Goal: Task Accomplishment & Management: Use online tool/utility

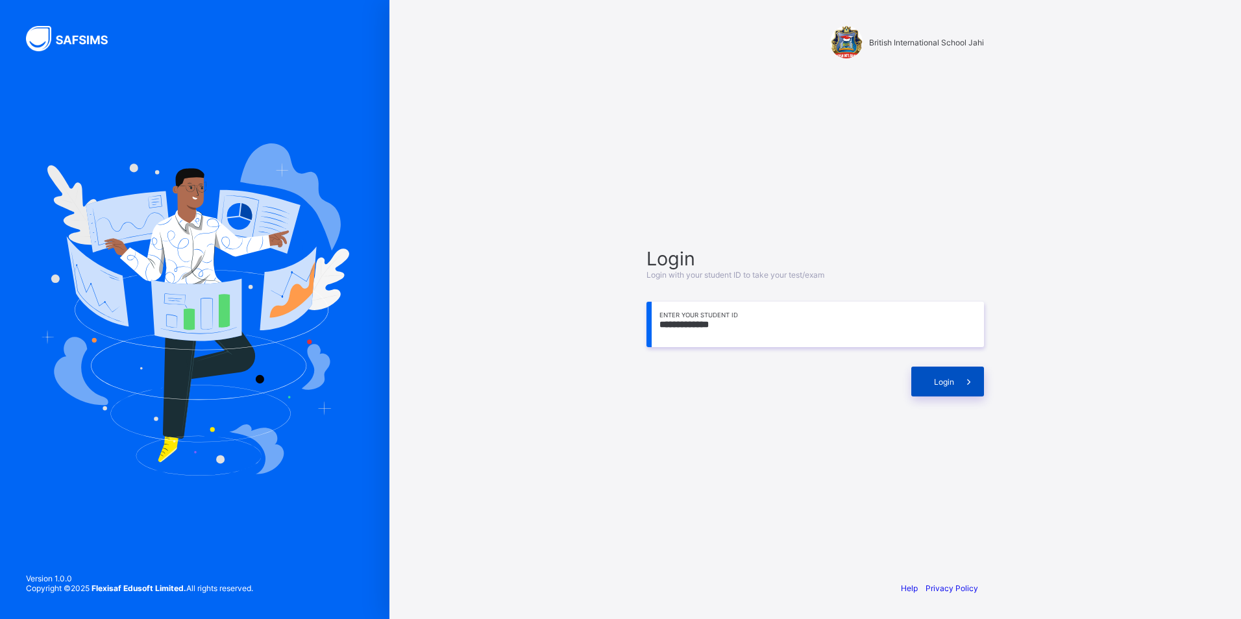
type input "**********"
click at [931, 382] on div "Login" at bounding box center [947, 382] width 73 height 30
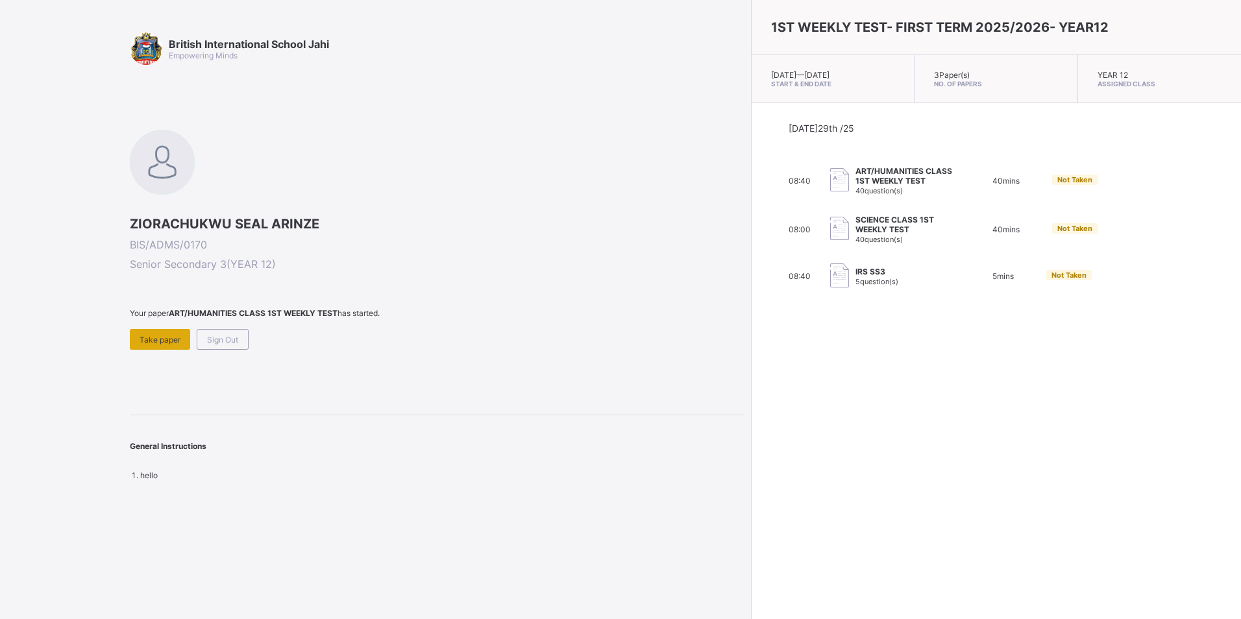
click at [158, 342] on span "Take paper" at bounding box center [160, 340] width 41 height 10
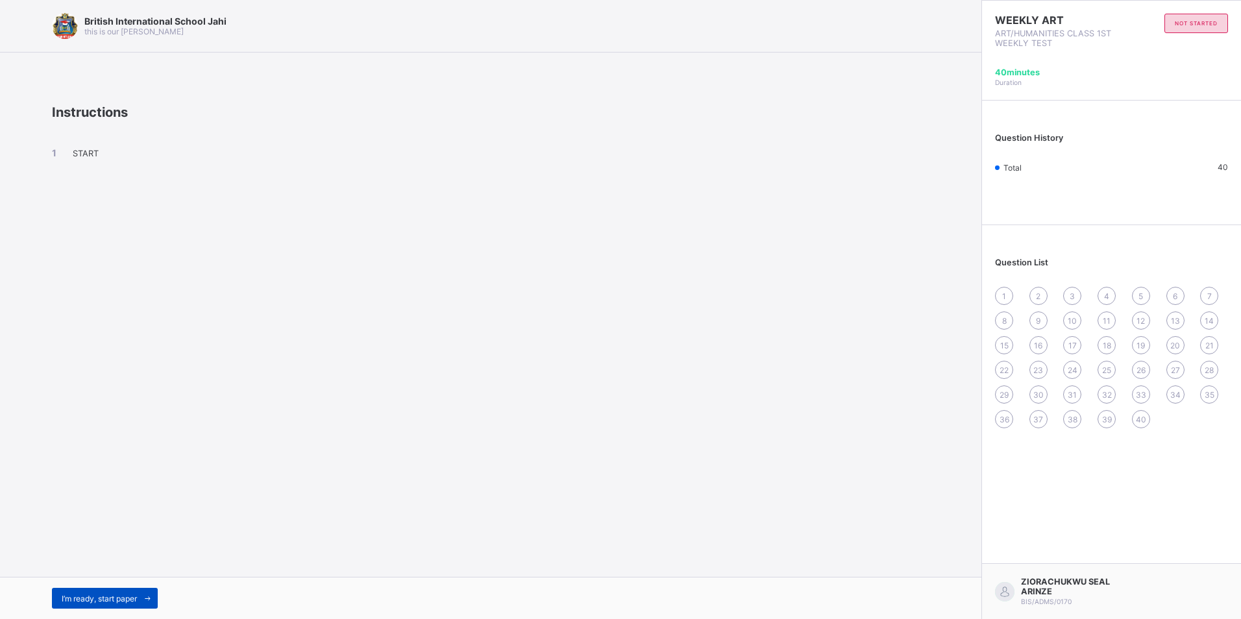
click at [128, 594] on span "I’m ready, start paper" at bounding box center [99, 599] width 75 height 10
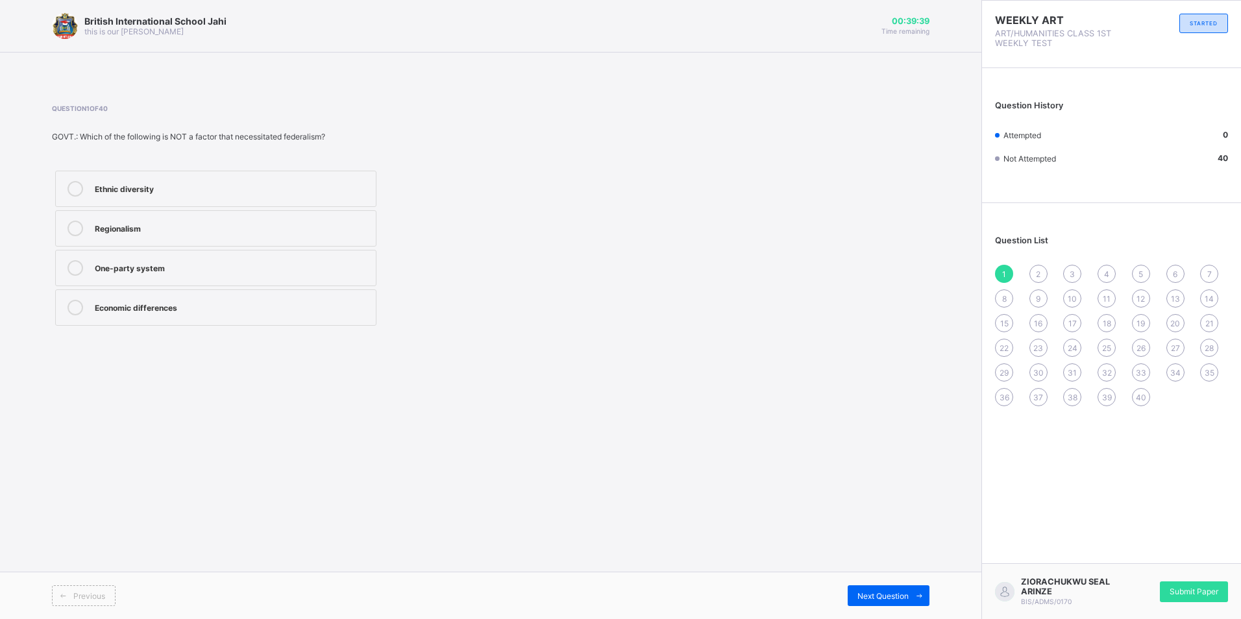
click at [186, 261] on div "One-party system" at bounding box center [232, 266] width 274 height 13
click at [881, 599] on span "Next Question" at bounding box center [882, 596] width 51 height 10
click at [880, 596] on span "Next Question" at bounding box center [882, 596] width 51 height 10
click at [75, 605] on div "Previous" at bounding box center [84, 595] width 64 height 21
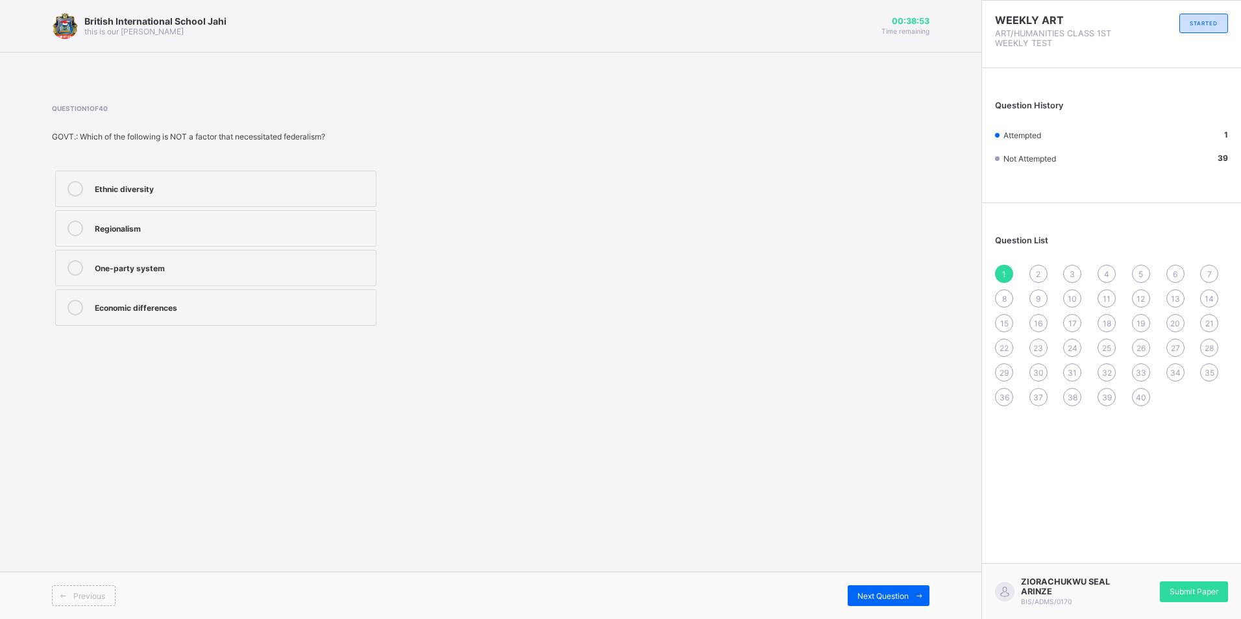
click at [907, 608] on div "Previous Next Question" at bounding box center [490, 595] width 981 height 47
click at [906, 603] on div "Next Question" at bounding box center [888, 595] width 82 height 21
click at [880, 601] on div "Next Question" at bounding box center [888, 595] width 82 height 21
click at [58, 600] on span at bounding box center [63, 595] width 21 height 21
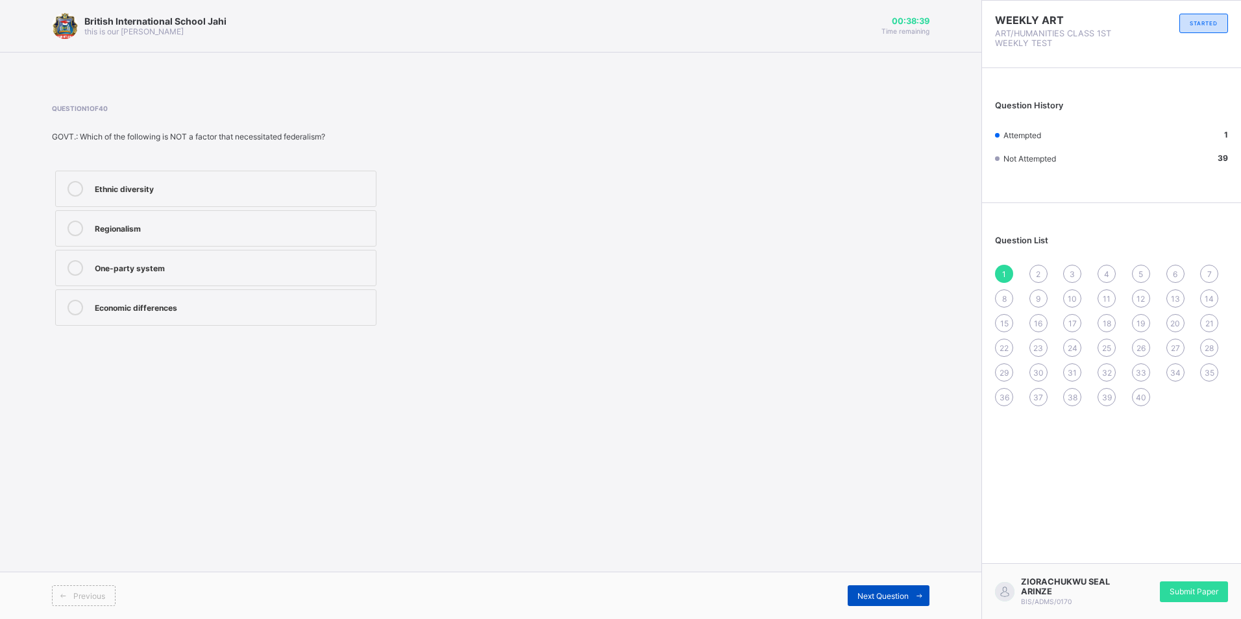
click at [913, 594] on span at bounding box center [918, 595] width 21 height 21
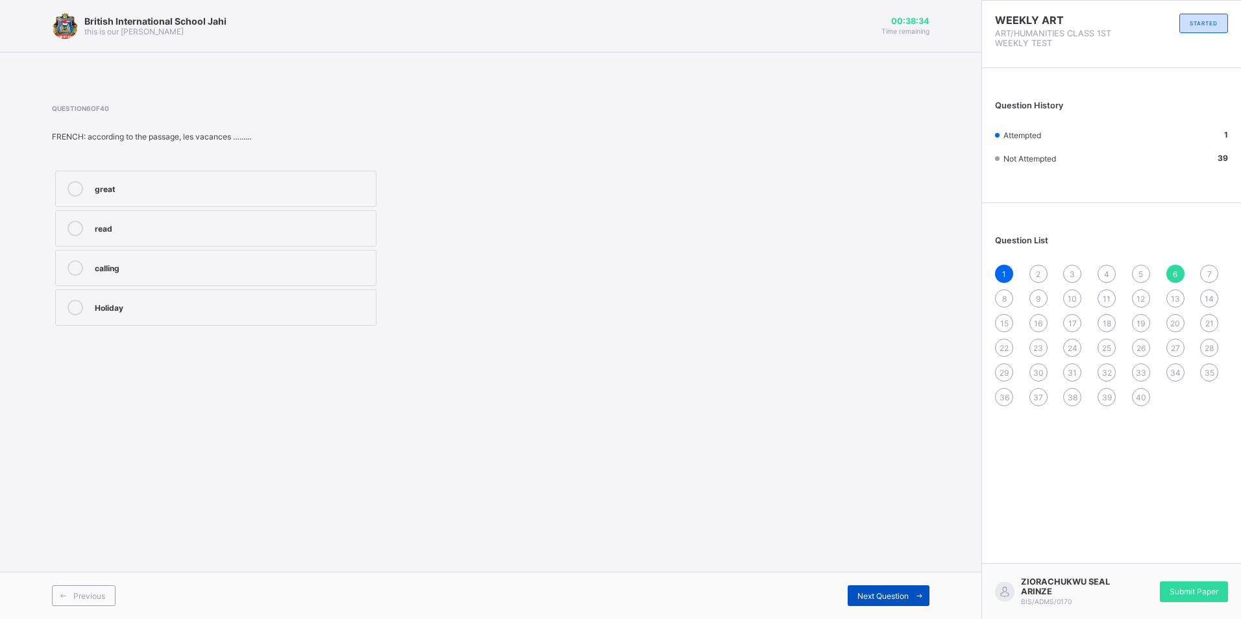
click at [913, 594] on span at bounding box center [918, 595] width 21 height 21
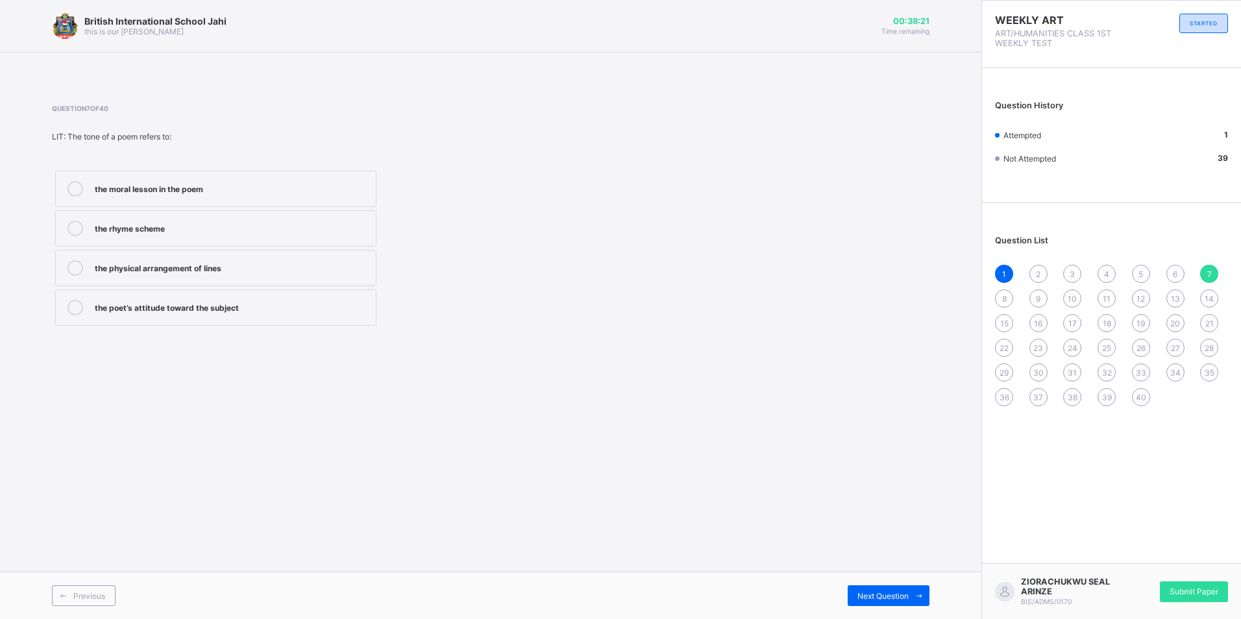
click at [75, 308] on icon at bounding box center [75, 308] width 16 height 16
click at [880, 598] on span "Next Question" at bounding box center [882, 596] width 51 height 10
click at [71, 194] on icon at bounding box center [75, 189] width 16 height 16
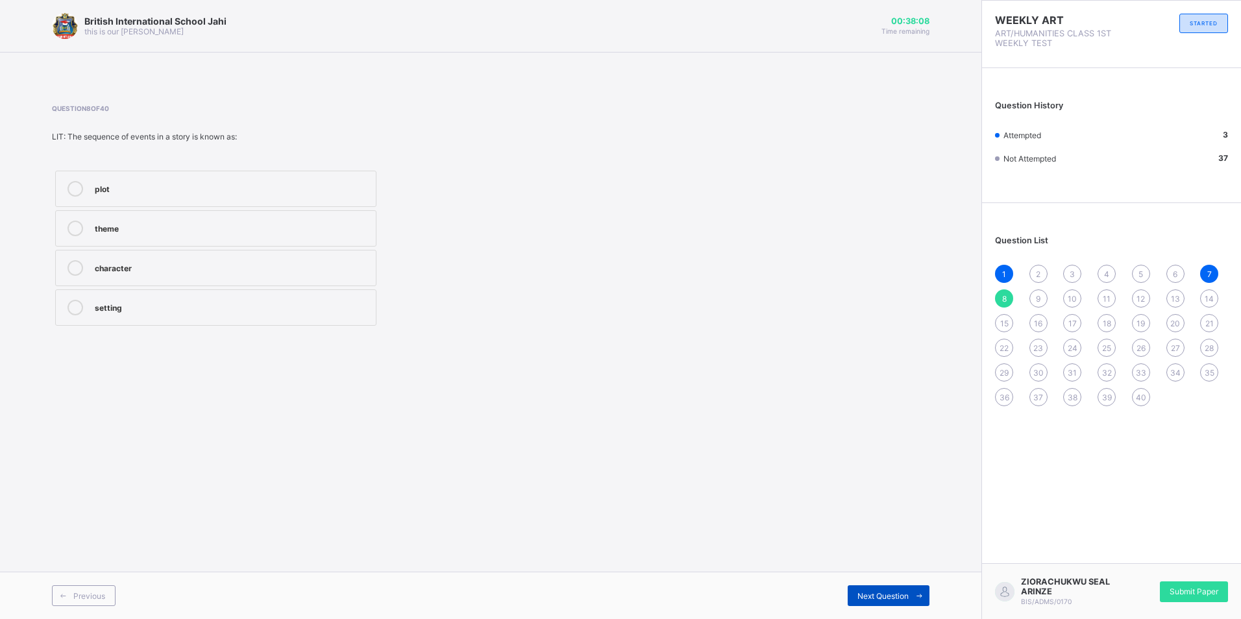
click at [880, 603] on div "Next Question" at bounding box center [888, 595] width 82 height 21
click at [70, 191] on icon at bounding box center [75, 189] width 16 height 16
click at [901, 598] on span "Next Question" at bounding box center [882, 596] width 51 height 10
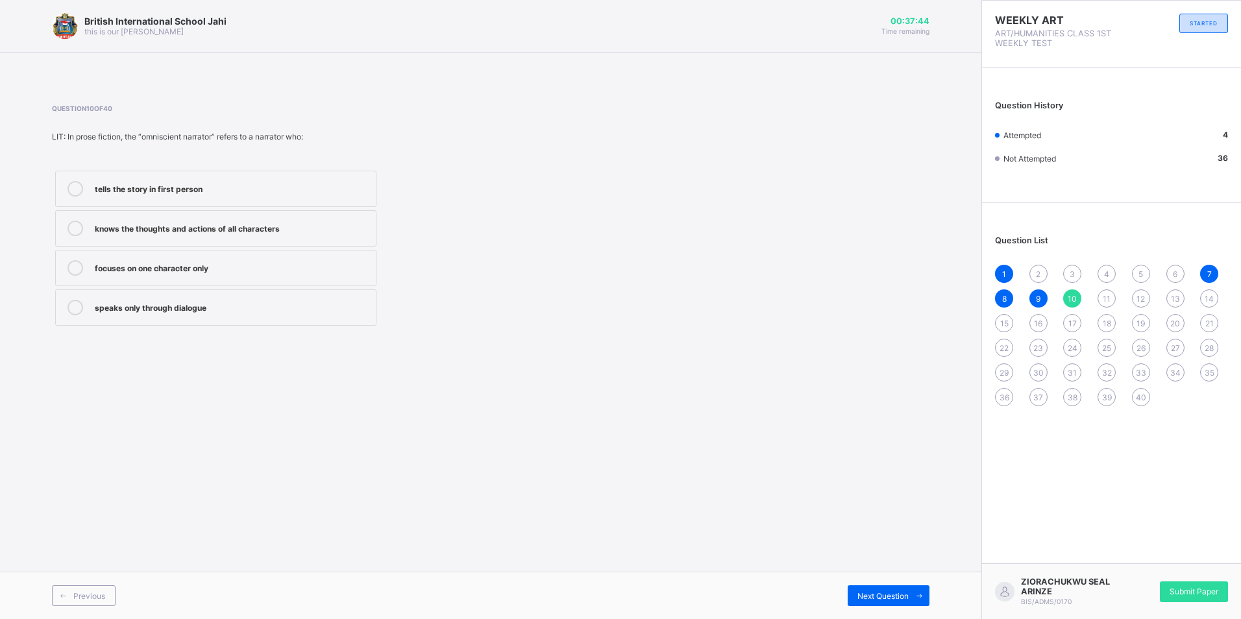
click at [75, 263] on icon at bounding box center [75, 268] width 16 height 16
click at [909, 590] on span at bounding box center [918, 595] width 21 height 21
click at [82, 236] on label "opposing forces" at bounding box center [215, 228] width 321 height 36
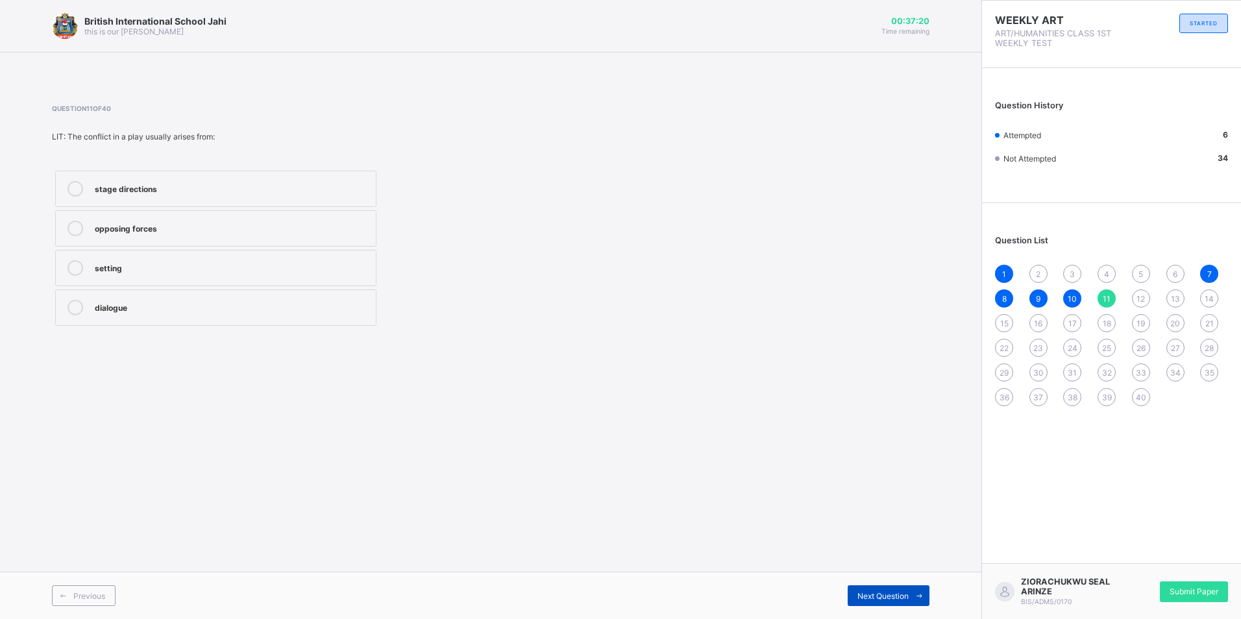
click at [893, 595] on span "Next Question" at bounding box center [882, 596] width 51 height 10
click at [78, 273] on icon at bounding box center [75, 268] width 16 height 16
click at [873, 594] on span "Next Question" at bounding box center [882, 596] width 51 height 10
click at [84, 178] on label "He said he is tired" at bounding box center [215, 189] width 321 height 36
click at [200, 192] on div "He said he is tired" at bounding box center [232, 187] width 274 height 13
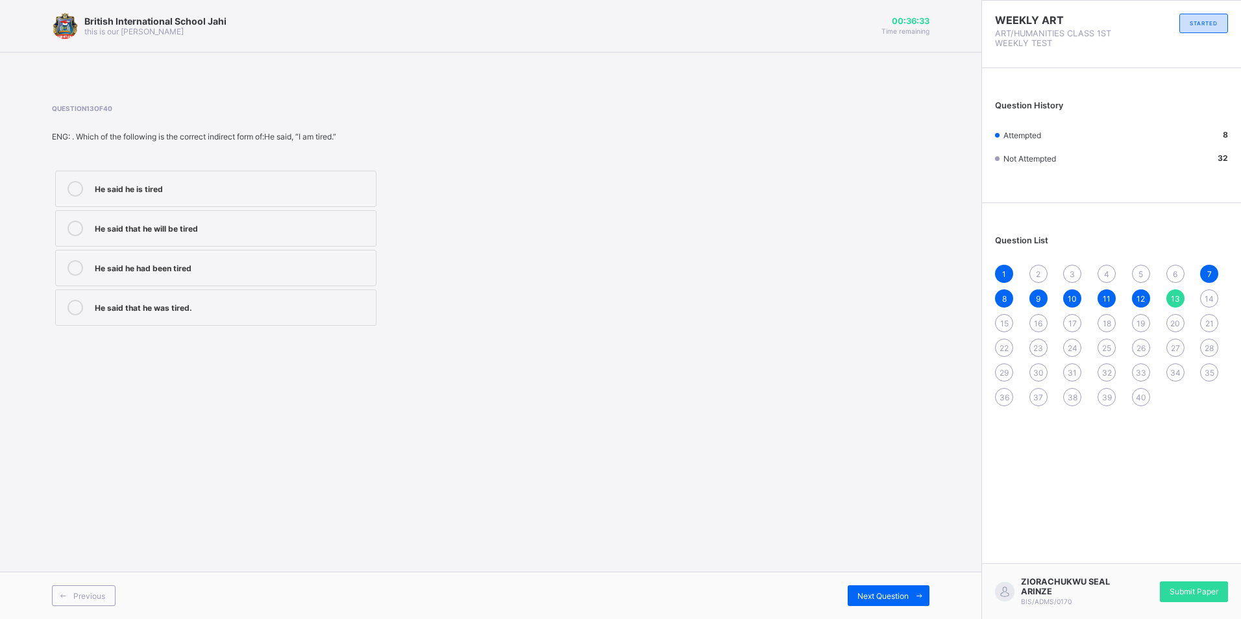
click at [75, 192] on icon at bounding box center [75, 189] width 16 height 16
click at [189, 243] on label "He said that he will be tired" at bounding box center [215, 228] width 321 height 36
click at [77, 199] on label "He said he is tired" at bounding box center [215, 189] width 321 height 36
click at [877, 596] on span "Next Question" at bounding box center [882, 596] width 51 height 10
click at [88, 189] on div at bounding box center [75, 189] width 26 height 16
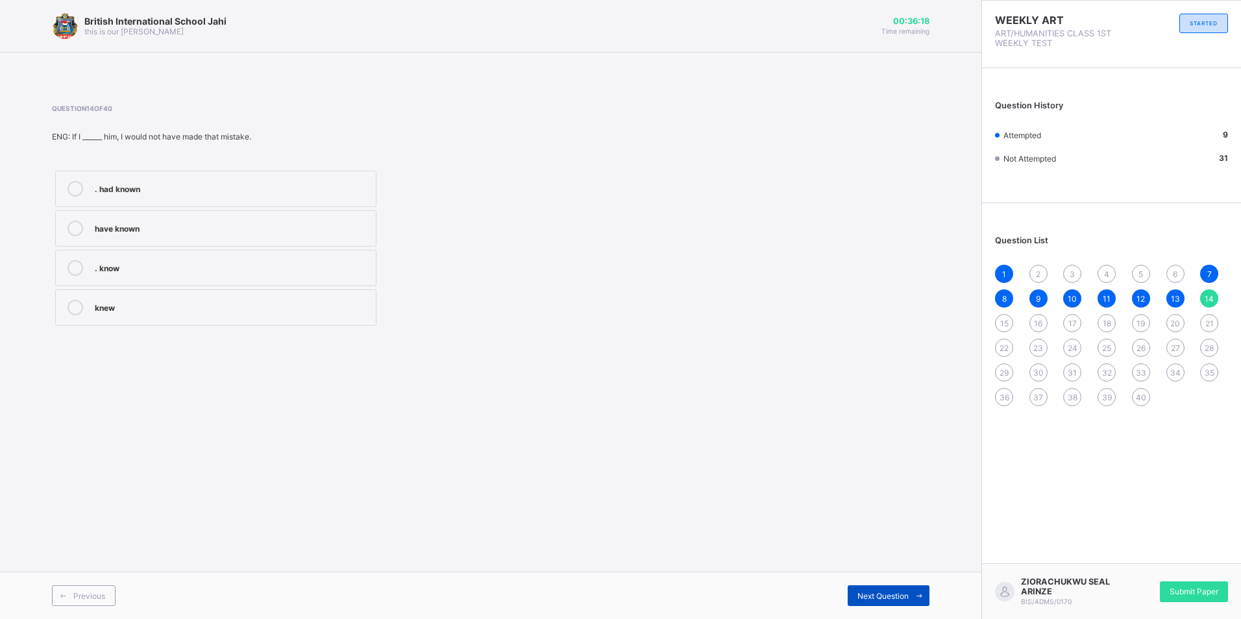
click at [864, 588] on div "Next Question" at bounding box center [888, 595] width 82 height 21
click at [179, 268] on div "friendly" at bounding box center [232, 266] width 274 height 13
click at [108, 270] on div "friendly" at bounding box center [232, 266] width 274 height 13
click at [879, 589] on div "Next Question" at bounding box center [888, 595] width 82 height 21
click at [207, 304] on div "Complement of a verb" at bounding box center [232, 306] width 274 height 13
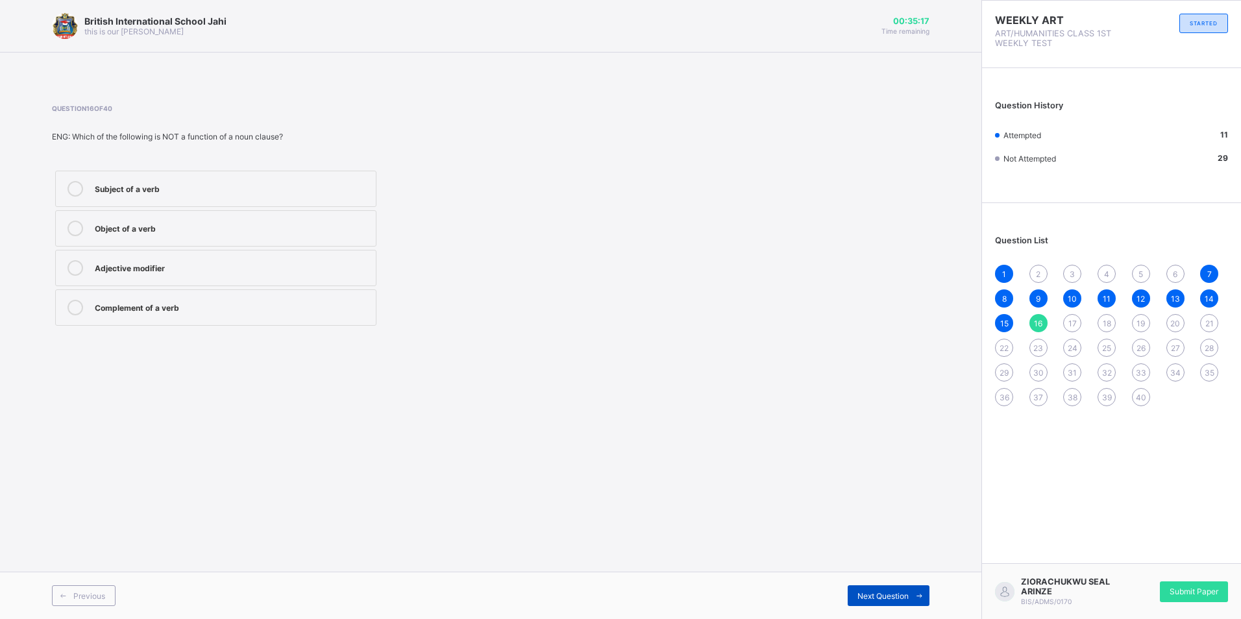
click at [894, 598] on span "Next Question" at bounding box center [882, 596] width 51 height 10
click at [203, 198] on label "Bitmap Index" at bounding box center [215, 189] width 321 height 36
click at [860, 594] on span "Next Question" at bounding box center [882, 596] width 51 height 10
click at [900, 593] on span "Next Question" at bounding box center [882, 596] width 51 height 10
click at [217, 321] on label "Primary Index" at bounding box center [215, 307] width 321 height 36
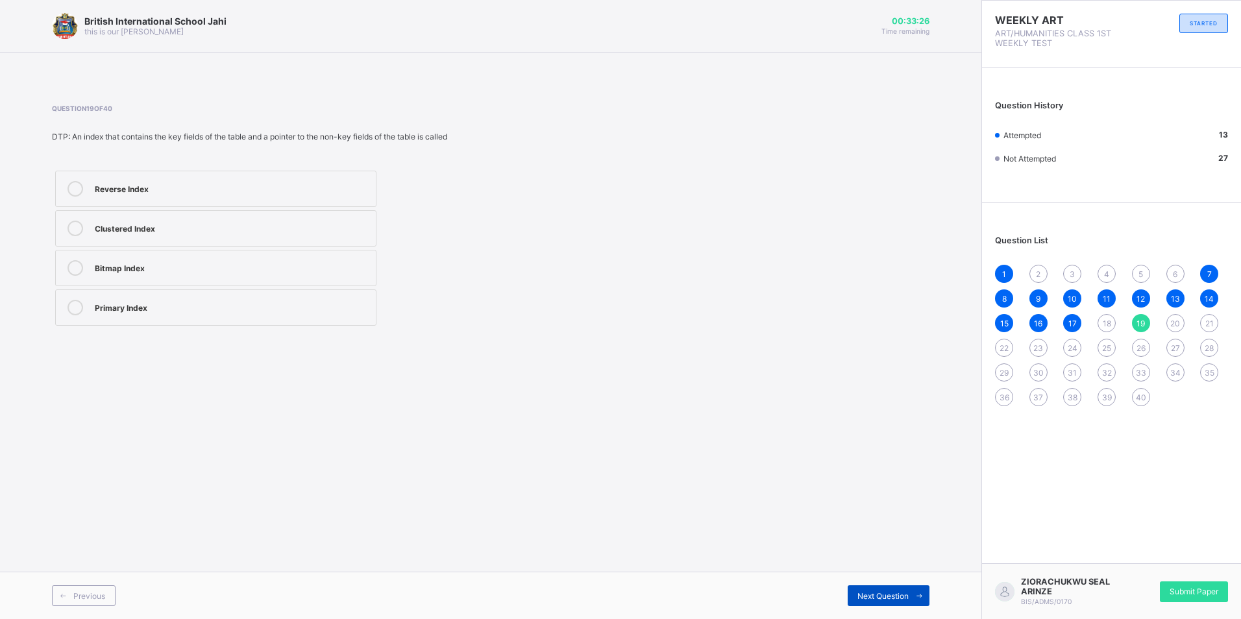
click at [892, 597] on span "Next Question" at bounding box center [882, 596] width 51 height 10
click at [168, 197] on label "Reverse Index" at bounding box center [215, 189] width 321 height 36
click at [921, 592] on icon at bounding box center [919, 596] width 10 height 8
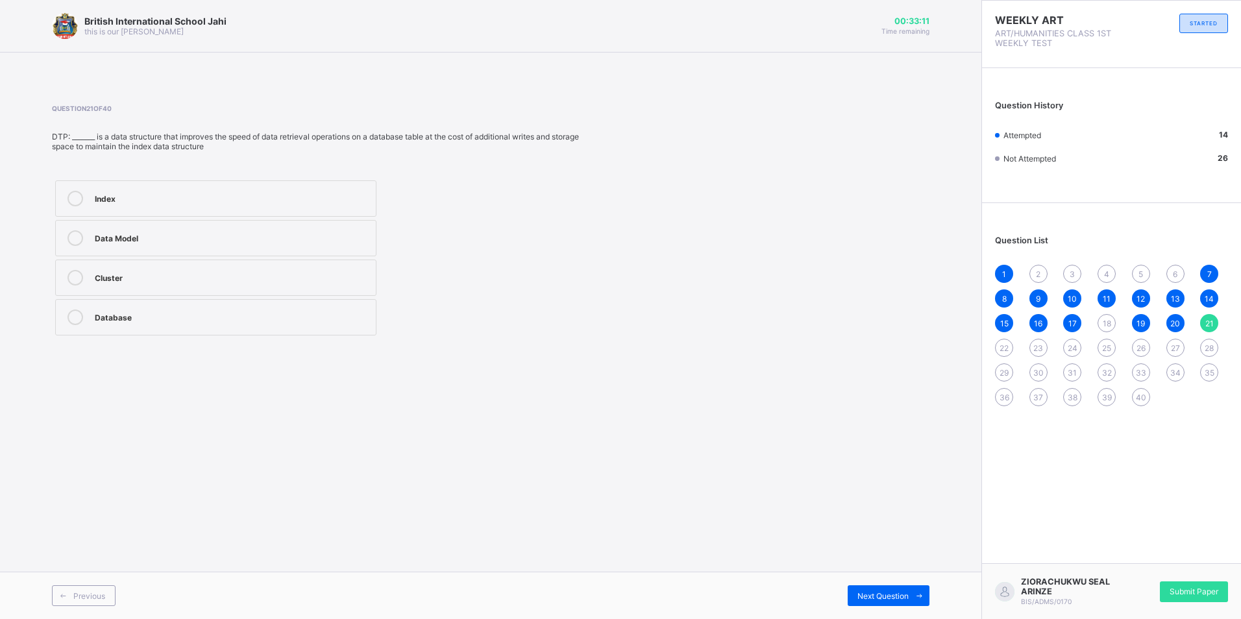
click at [154, 210] on label "Index" at bounding box center [215, 198] width 321 height 36
click at [182, 202] on div "Index" at bounding box center [232, 197] width 274 height 13
click at [202, 245] on div "Data Model" at bounding box center [232, 238] width 274 height 16
click at [860, 598] on span "Next Question" at bounding box center [882, 596] width 51 height 10
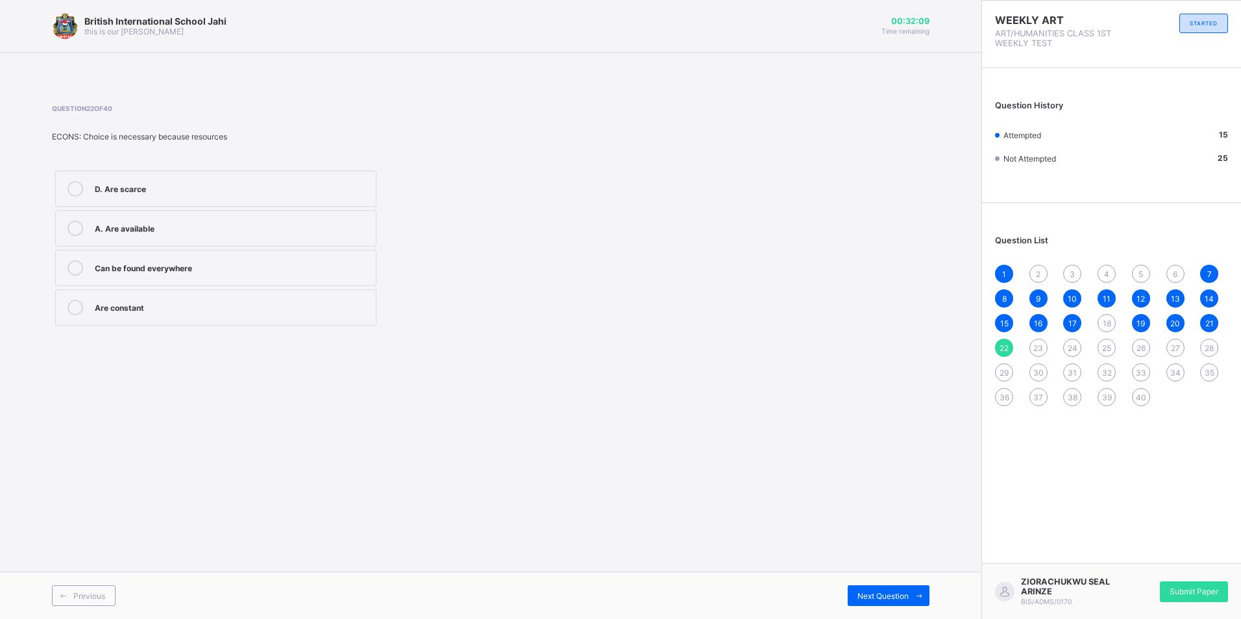
click at [166, 202] on label "D. Are scarce" at bounding box center [215, 189] width 321 height 36
click at [873, 597] on span "Next Question" at bounding box center [882, 596] width 51 height 10
click at [145, 307] on div "Japan" at bounding box center [232, 306] width 274 height 13
click at [141, 295] on label "Japan" at bounding box center [215, 307] width 321 height 36
drag, startPoint x: 937, startPoint y: 600, endPoint x: 922, endPoint y: 603, distance: 15.1
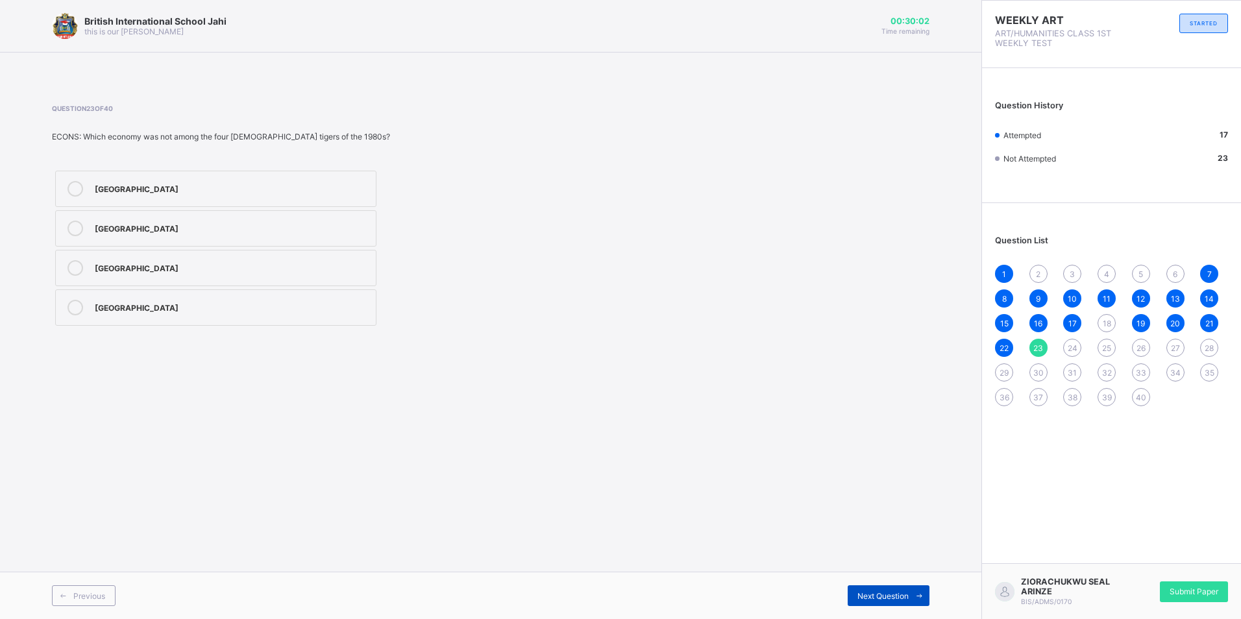
click at [936, 600] on div "Previous Next Question" at bounding box center [490, 595] width 981 height 47
click at [922, 603] on span at bounding box center [918, 595] width 21 height 21
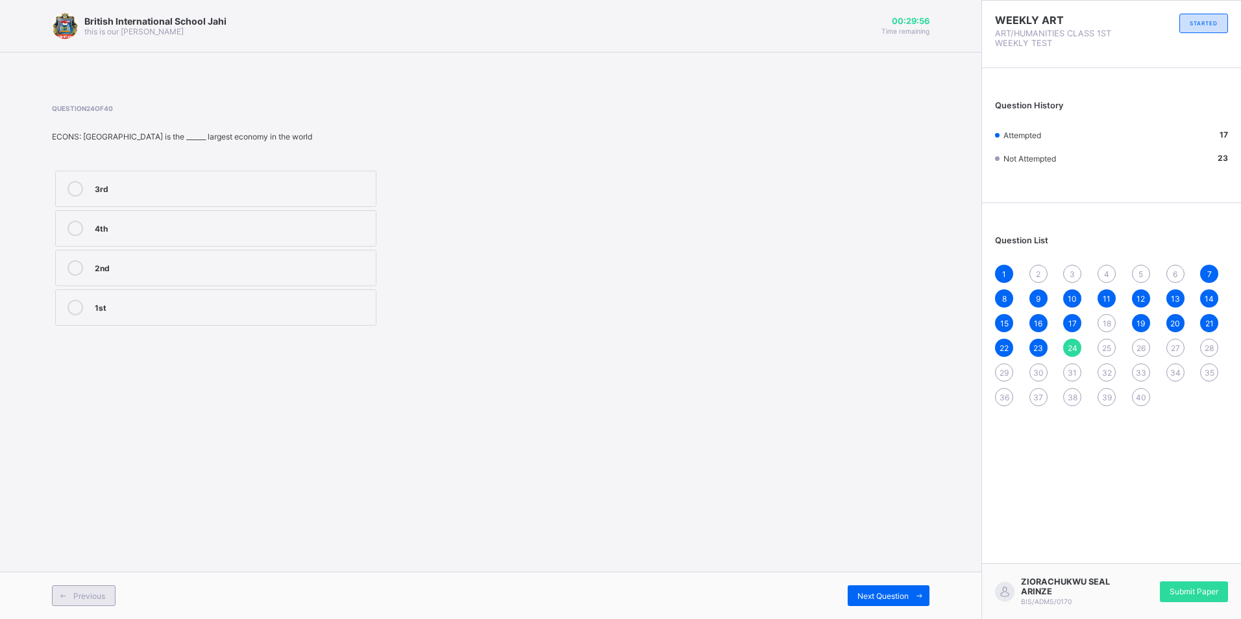
click at [90, 591] on span "Previous" at bounding box center [89, 596] width 32 height 10
click at [196, 195] on div "Singapore" at bounding box center [232, 189] width 274 height 16
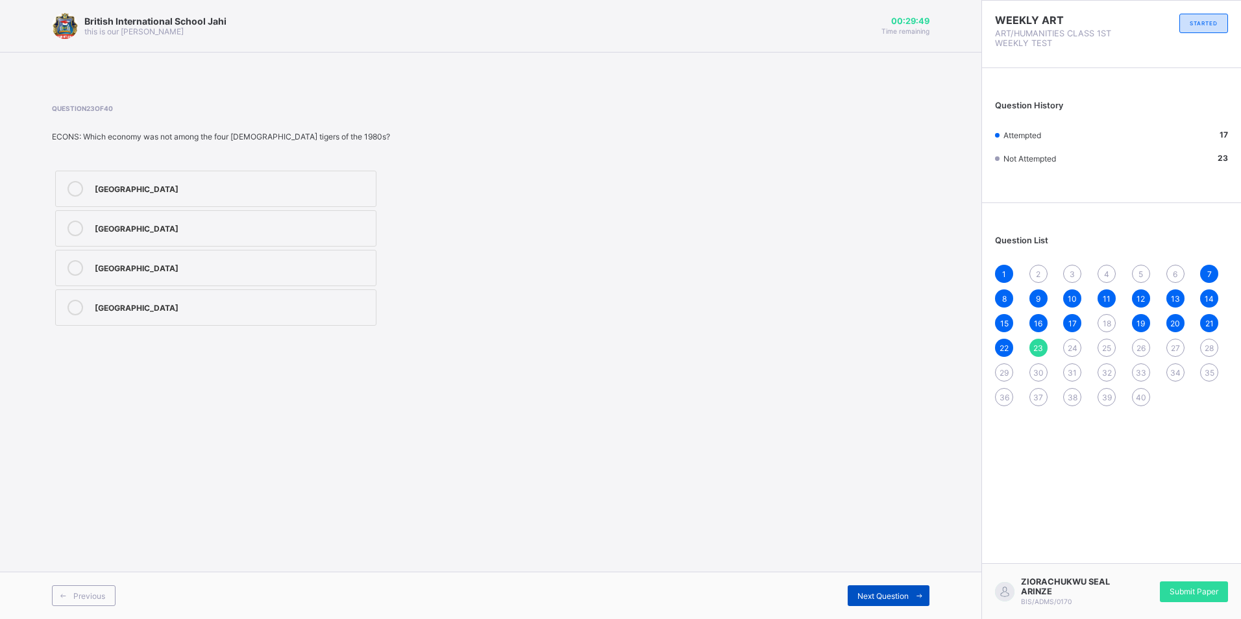
click at [897, 599] on span "Next Question" at bounding box center [882, 596] width 51 height 10
click at [903, 592] on span "Next Question" at bounding box center [882, 596] width 51 height 10
click at [165, 199] on label "High savings rate" at bounding box center [215, 189] width 321 height 36
click at [219, 308] on div "Abundance of labour" at bounding box center [232, 306] width 274 height 13
click at [218, 233] on div "Presenceof resources" at bounding box center [232, 227] width 274 height 13
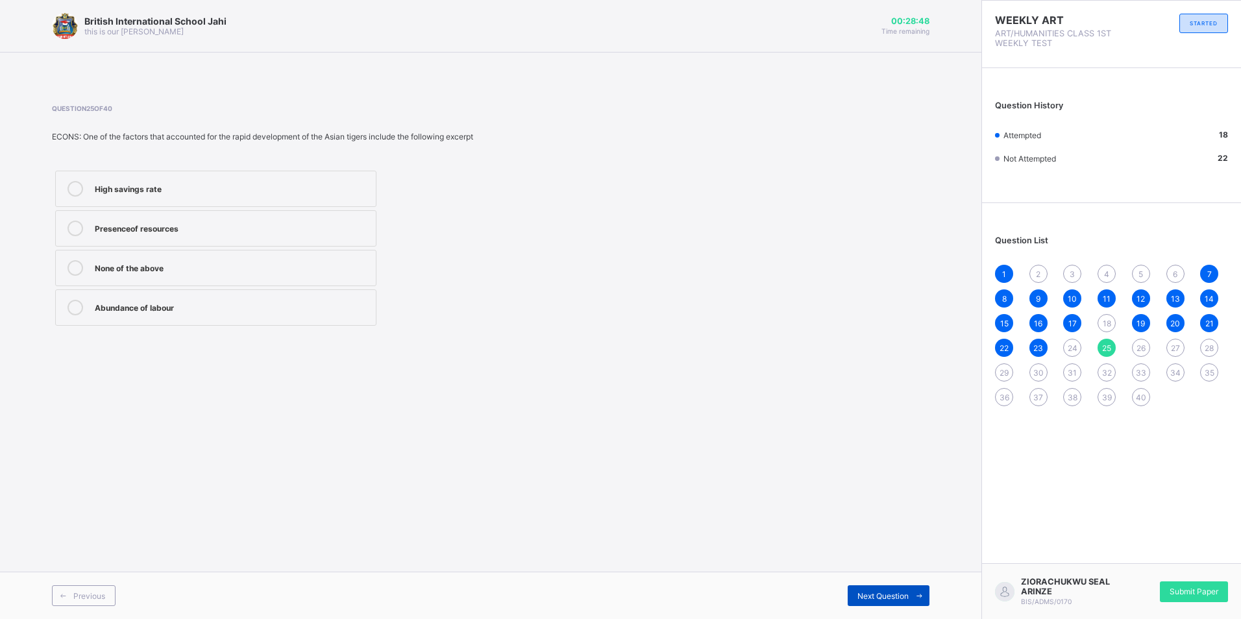
click at [886, 589] on div "Next Question" at bounding box center [888, 595] width 82 height 21
click at [184, 274] on div "China" at bounding box center [232, 268] width 274 height 16
click at [188, 294] on label "North Korea" at bounding box center [215, 307] width 321 height 36
click at [104, 236] on label "Singapore" at bounding box center [215, 228] width 321 height 36
click at [101, 591] on span "Previous" at bounding box center [89, 596] width 32 height 10
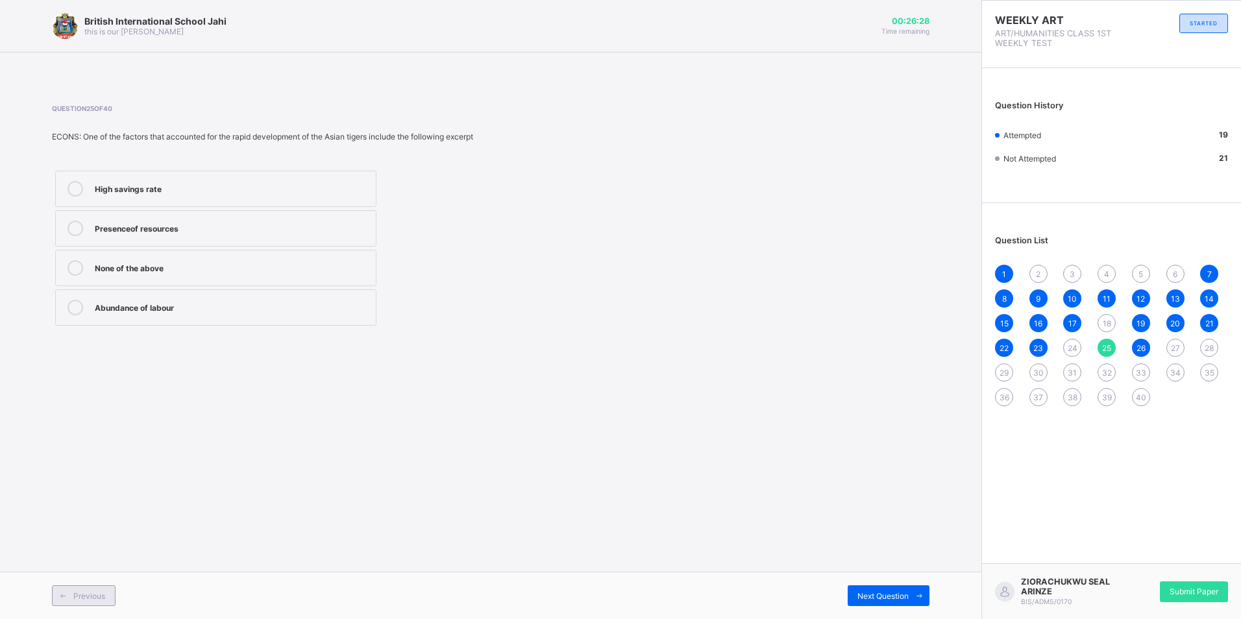
click at [101, 591] on span "Previous" at bounding box center [89, 596] width 32 height 10
click at [104, 592] on span "Previous" at bounding box center [89, 596] width 32 height 10
click at [891, 591] on span "Next Question" at bounding box center [882, 596] width 51 height 10
click at [130, 210] on div "Singapore South Korea Taiwan Japan" at bounding box center [216, 248] width 328 height 162
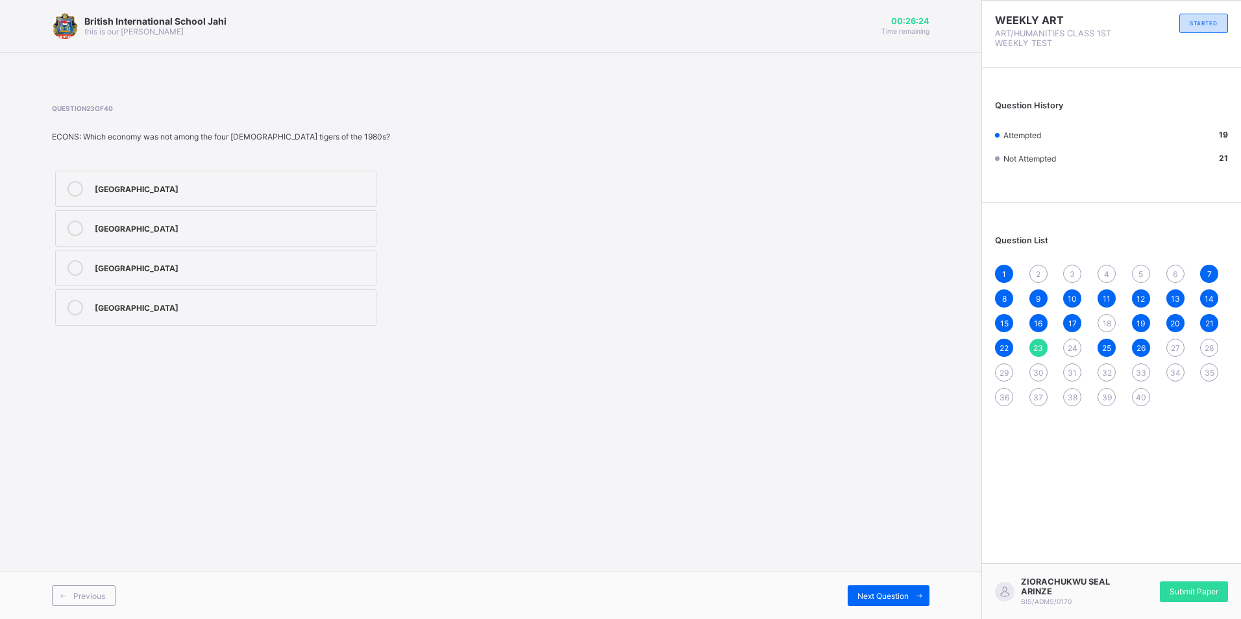
click at [176, 294] on label "Japan" at bounding box center [215, 307] width 321 height 36
click at [924, 600] on span at bounding box center [918, 595] width 21 height 21
click at [917, 598] on icon at bounding box center [919, 596] width 10 height 8
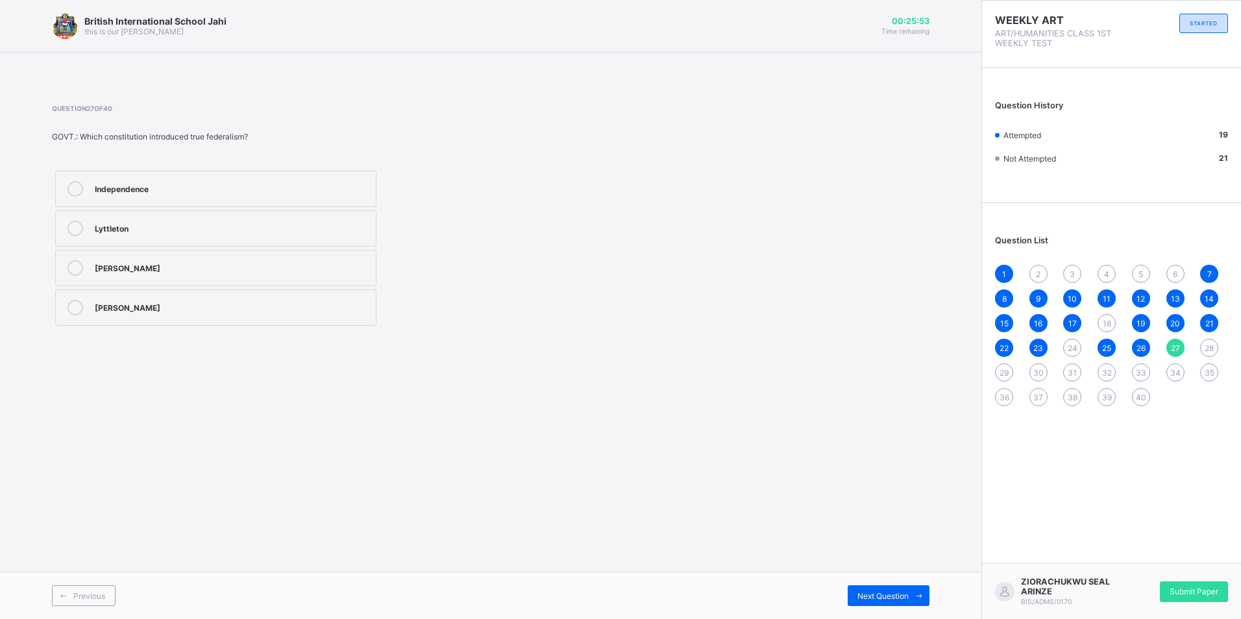
click at [134, 256] on label "Richards" at bounding box center [215, 268] width 321 height 36
click at [129, 225] on div "Lyttleton" at bounding box center [232, 227] width 274 height 13
click at [133, 195] on div "Independence" at bounding box center [232, 189] width 274 height 16
click at [143, 237] on label "Lyttleton" at bounding box center [215, 228] width 321 height 36
click at [157, 254] on label "Richards" at bounding box center [215, 268] width 321 height 36
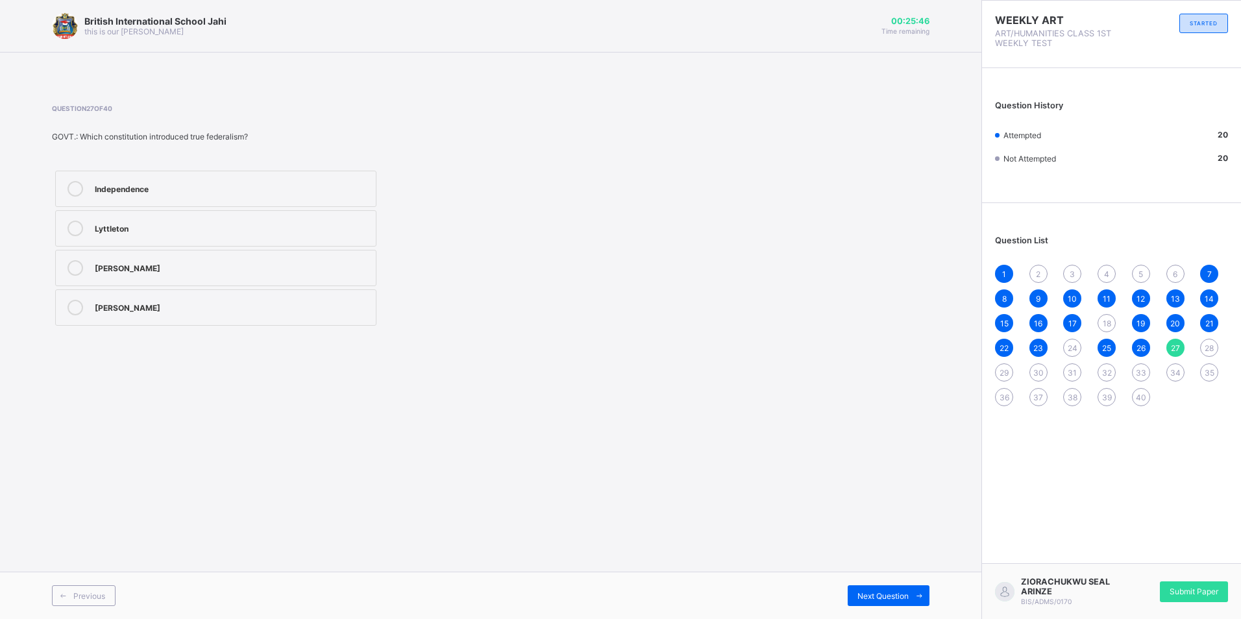
click at [278, 253] on label "Richards" at bounding box center [215, 268] width 321 height 36
click at [73, 276] on label "Richards" at bounding box center [215, 268] width 321 height 36
click at [74, 273] on icon at bounding box center [75, 268] width 16 height 16
click at [74, 272] on icon at bounding box center [75, 268] width 16 height 16
click at [123, 356] on div "British International School Jahi this is our motton 00:25:45 Time remaining Qu…" at bounding box center [490, 309] width 981 height 619
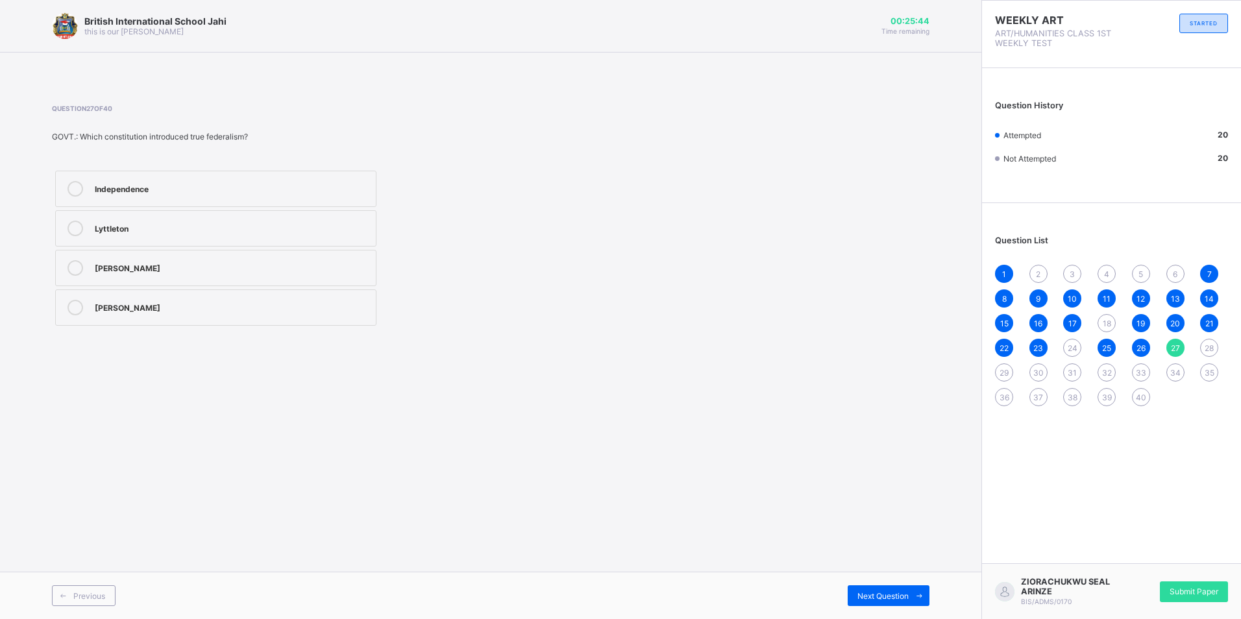
click at [77, 272] on icon at bounding box center [75, 268] width 16 height 16
click at [142, 278] on label "Richards" at bounding box center [215, 268] width 321 height 36
click at [81, 264] on icon at bounding box center [75, 268] width 16 height 16
click at [75, 262] on icon at bounding box center [75, 268] width 16 height 16
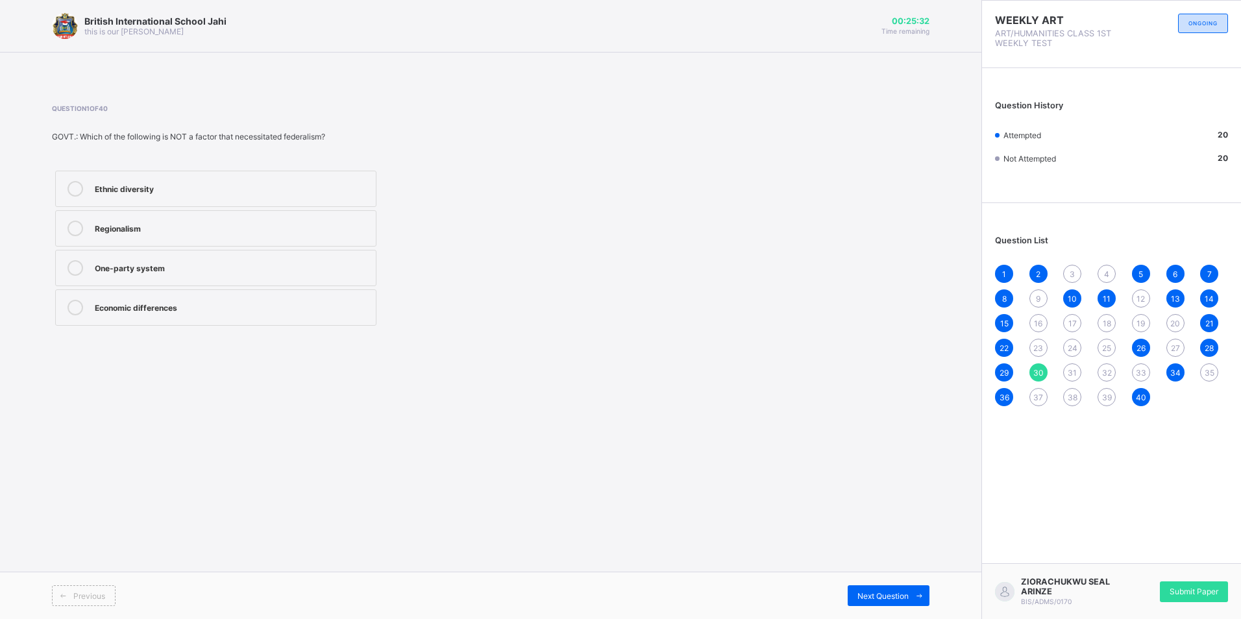
click at [1209, 343] on span "28" at bounding box center [1208, 348] width 9 height 10
click at [1209, 344] on span "28" at bounding box center [1208, 348] width 9 height 10
drag, startPoint x: 1209, startPoint y: 344, endPoint x: 1141, endPoint y: 486, distance: 157.6
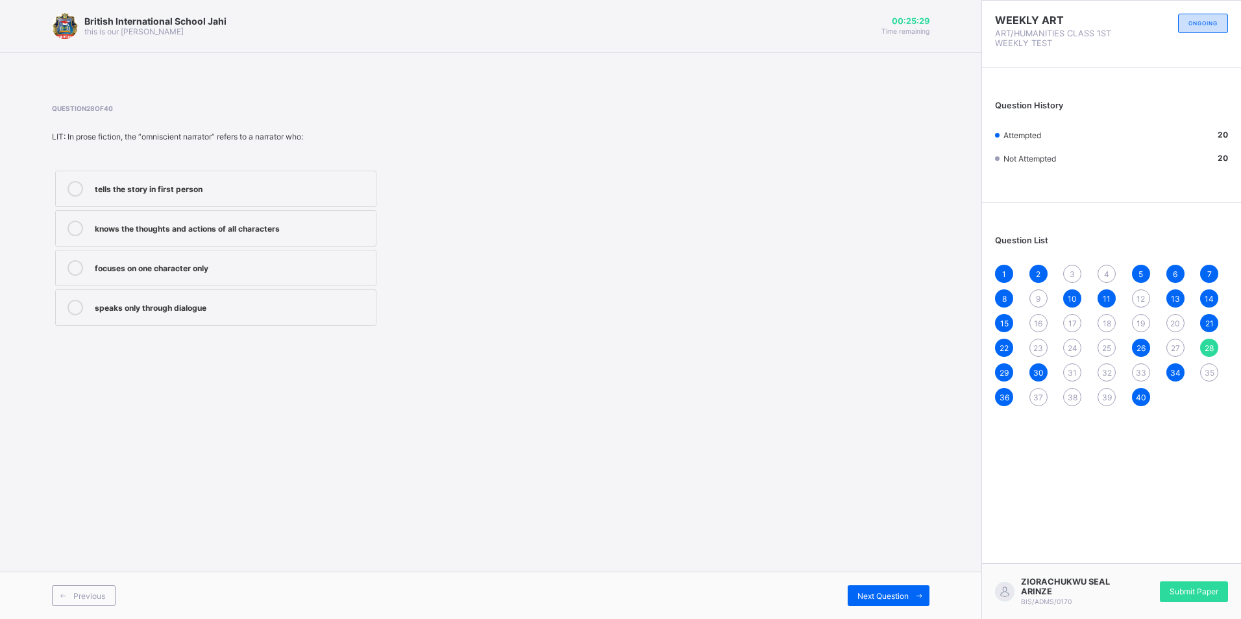
click at [1141, 486] on div "WEEKLY ART ART/HUMANITIES CLASS 1ST WEEKLY TEST ONGOING Question History Attemp…" at bounding box center [1111, 309] width 260 height 619
click at [886, 602] on div "Next Question" at bounding box center [888, 595] width 82 height 21
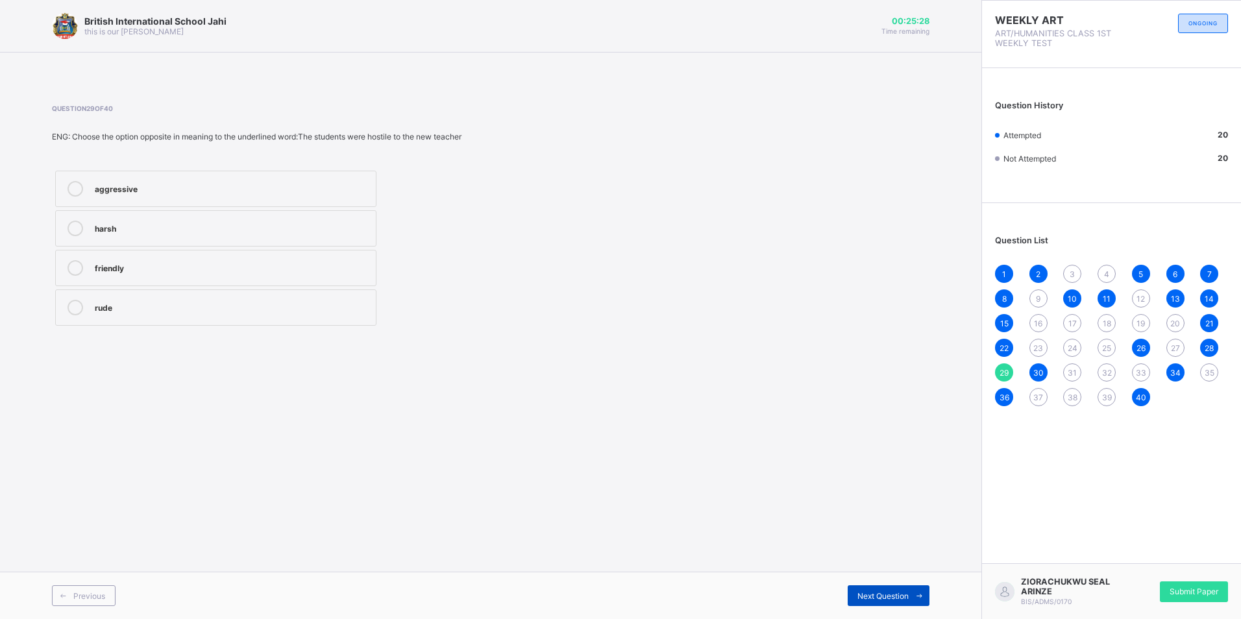
click at [889, 601] on div "Next Question" at bounding box center [888, 595] width 82 height 21
click at [890, 600] on span "Next Question" at bounding box center [882, 596] width 51 height 10
click at [892, 600] on span "Next Question" at bounding box center [882, 596] width 51 height 10
click at [105, 607] on div "Previous Next Question" at bounding box center [490, 595] width 981 height 47
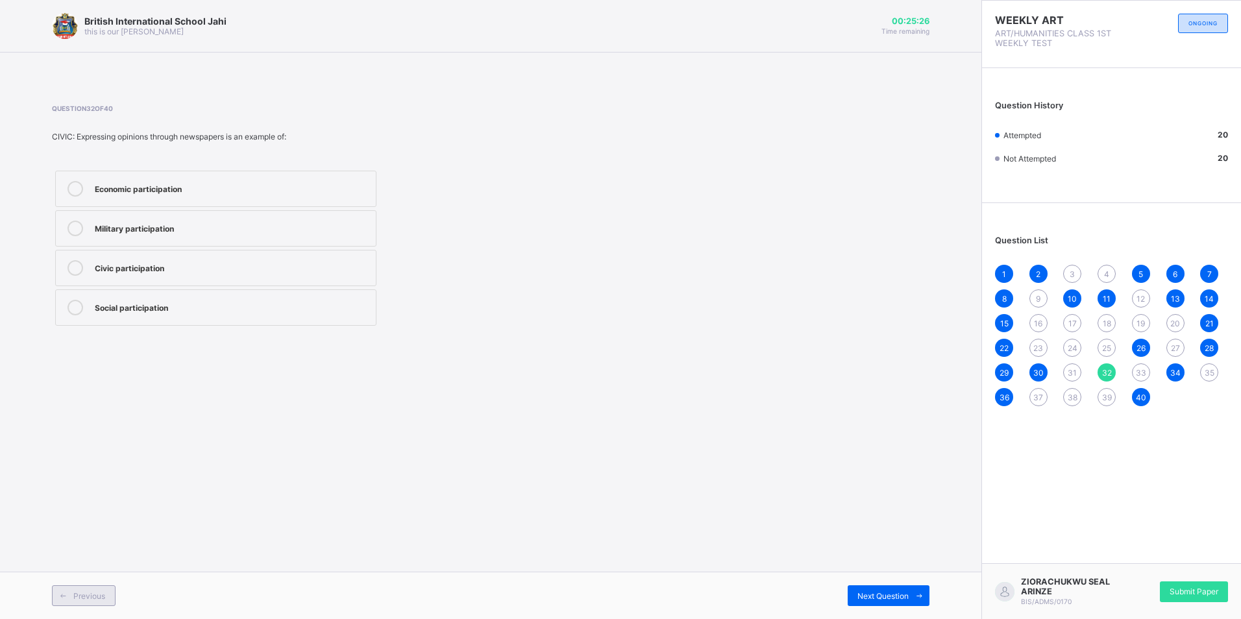
click at [105, 603] on div "Previous" at bounding box center [84, 595] width 64 height 21
click at [105, 601] on div "Previous" at bounding box center [84, 595] width 64 height 21
click at [105, 591] on div "Previous" at bounding box center [84, 595] width 64 height 21
click at [872, 591] on span "Next Question" at bounding box center [882, 596] width 51 height 10
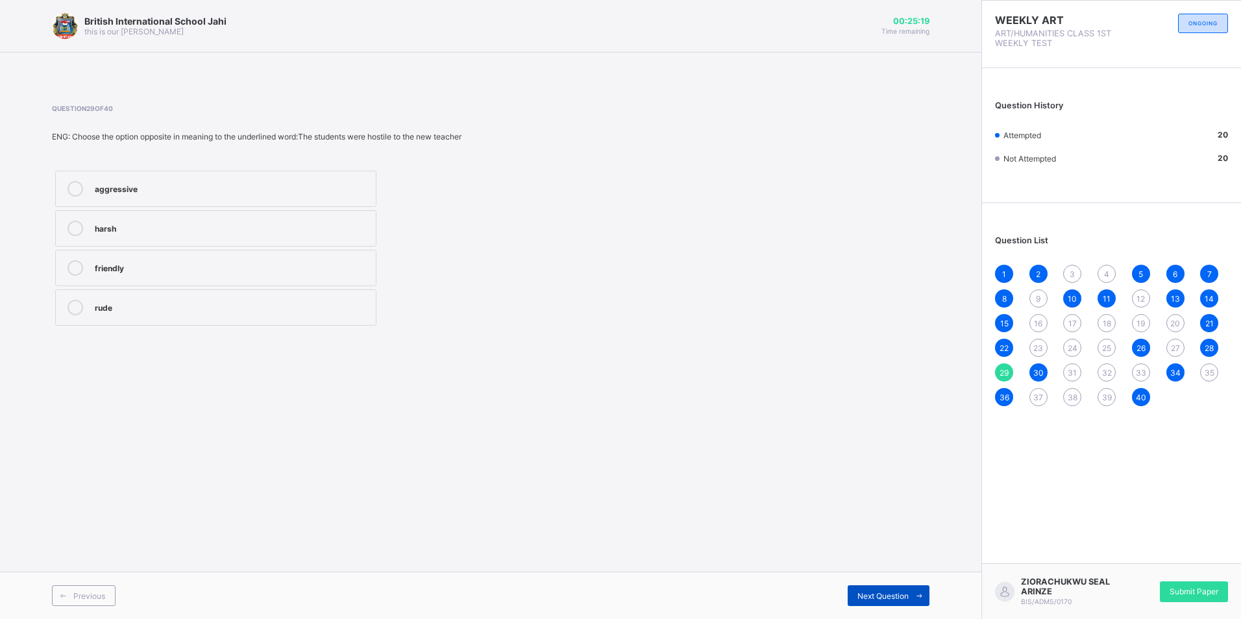
click at [872, 591] on span "Next Question" at bounding box center [882, 596] width 51 height 10
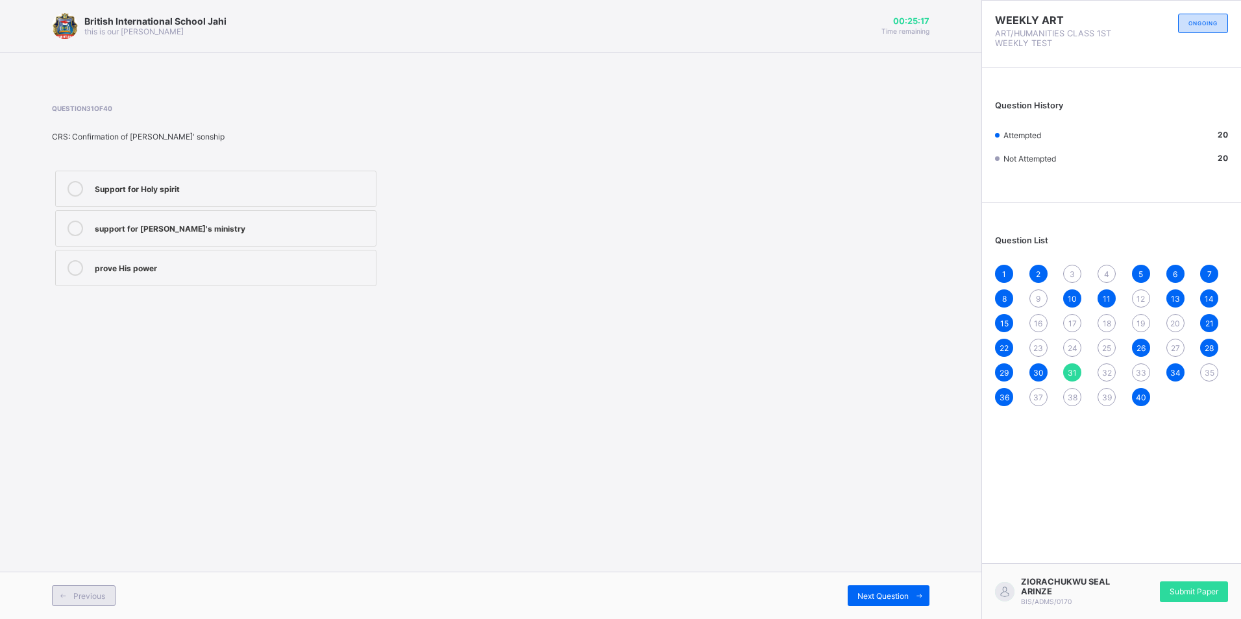
click at [72, 590] on span at bounding box center [63, 595] width 21 height 21
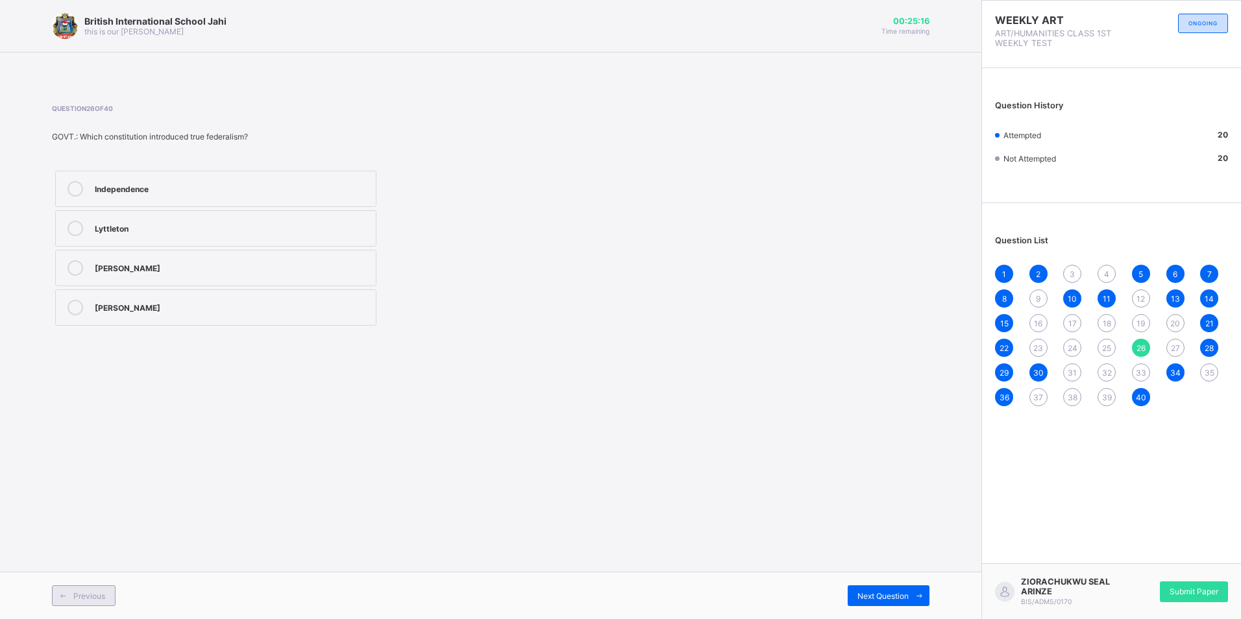
click at [72, 590] on span at bounding box center [63, 595] width 21 height 21
click at [62, 598] on icon at bounding box center [63, 596] width 10 height 8
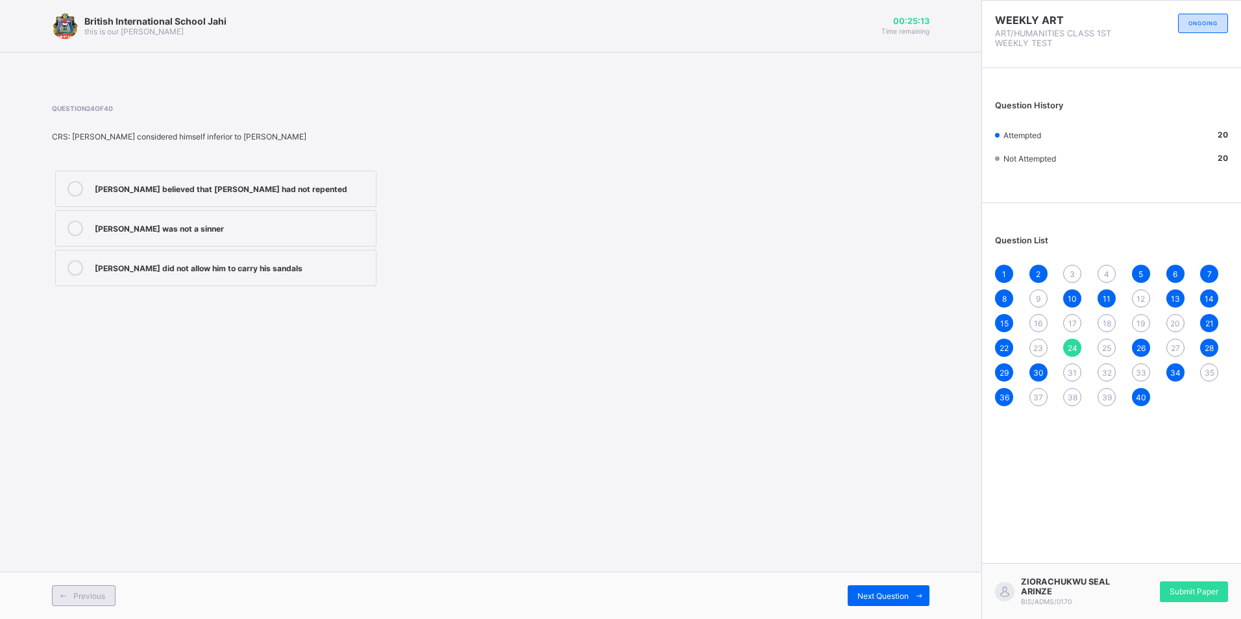
click at [62, 598] on icon at bounding box center [63, 596] width 10 height 8
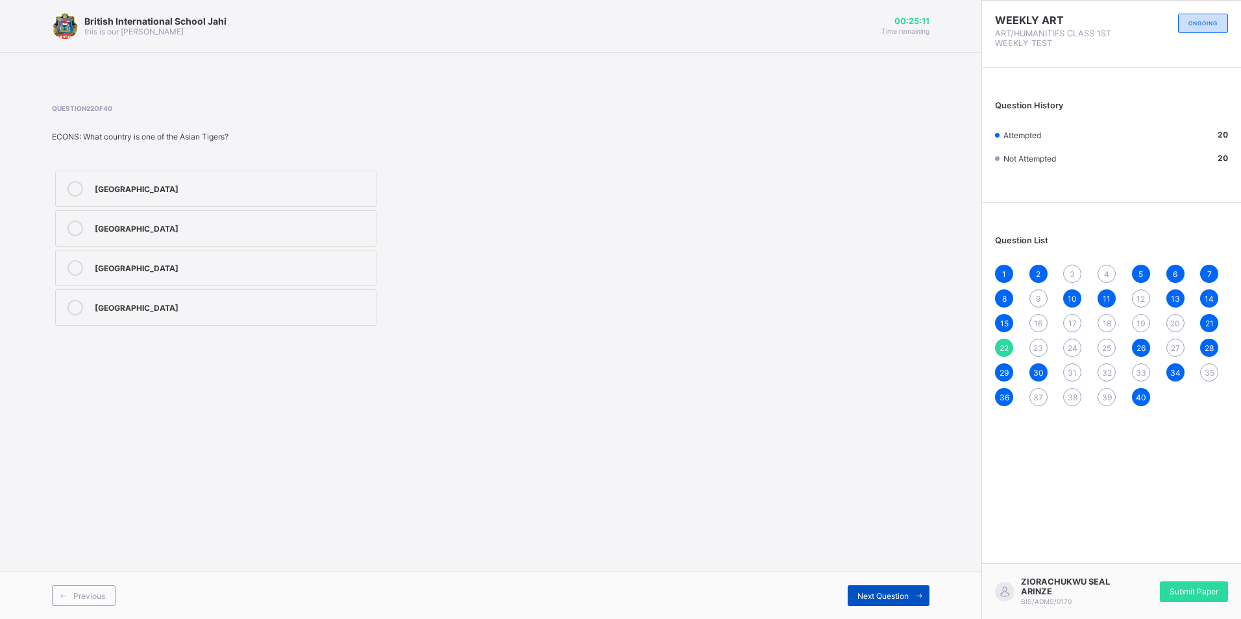
click at [871, 600] on span "Next Question" at bounding box center [882, 596] width 51 height 10
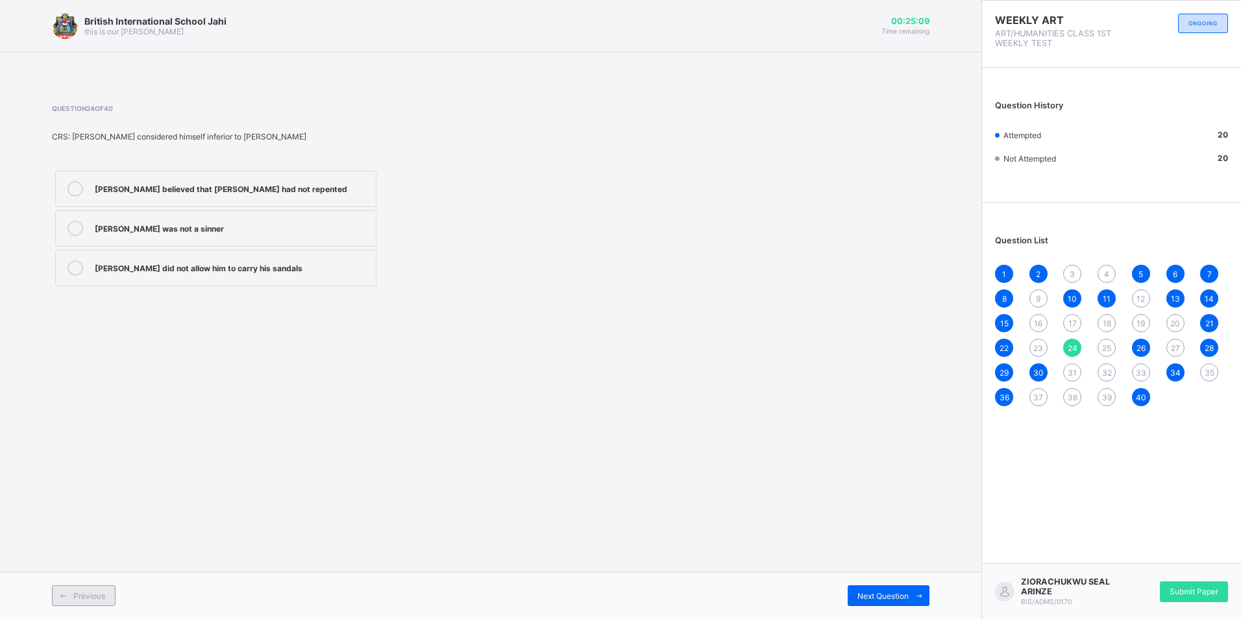
click at [101, 591] on span "Previous" at bounding box center [89, 596] width 32 height 10
click at [98, 591] on span "Previous" at bounding box center [89, 596] width 32 height 10
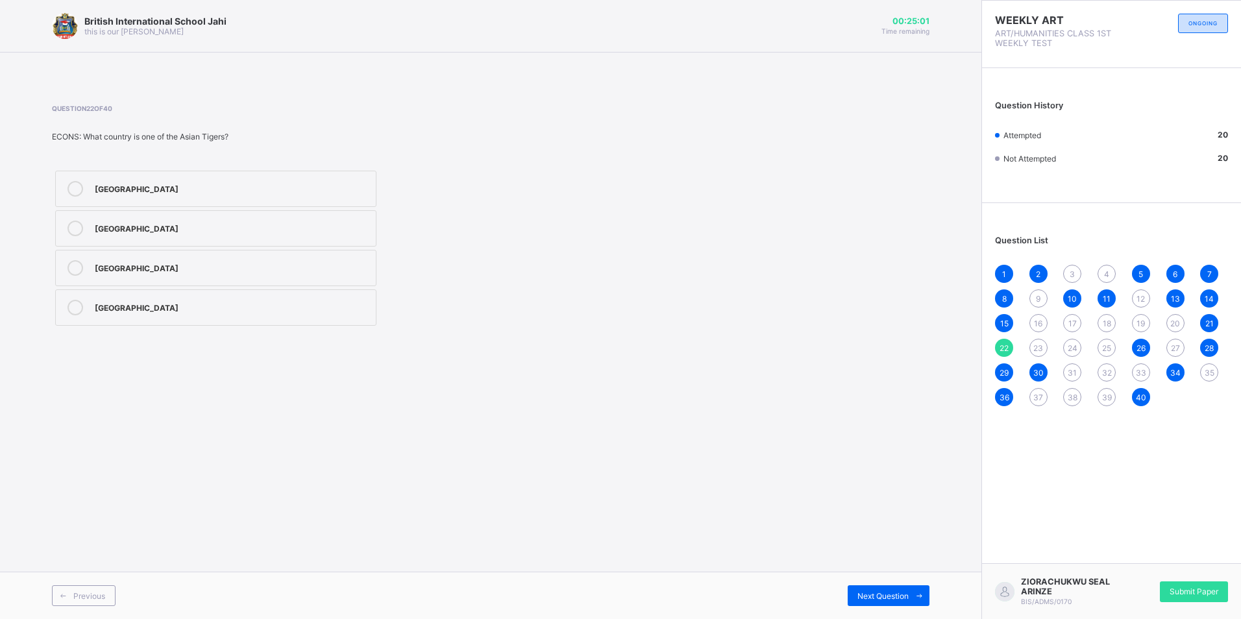
click at [890, 579] on div "Previous Next Question" at bounding box center [490, 595] width 981 height 47
click at [901, 585] on div "Next Question" at bounding box center [888, 595] width 82 height 21
drag, startPoint x: 901, startPoint y: 585, endPoint x: 527, endPoint y: 316, distance: 460.6
drag, startPoint x: 527, startPoint y: 316, endPoint x: 504, endPoint y: 450, distance: 136.2
click at [504, 450] on div "British International School Jahi this is our motton 00:24:58 Time remaining Qu…" at bounding box center [490, 309] width 981 height 619
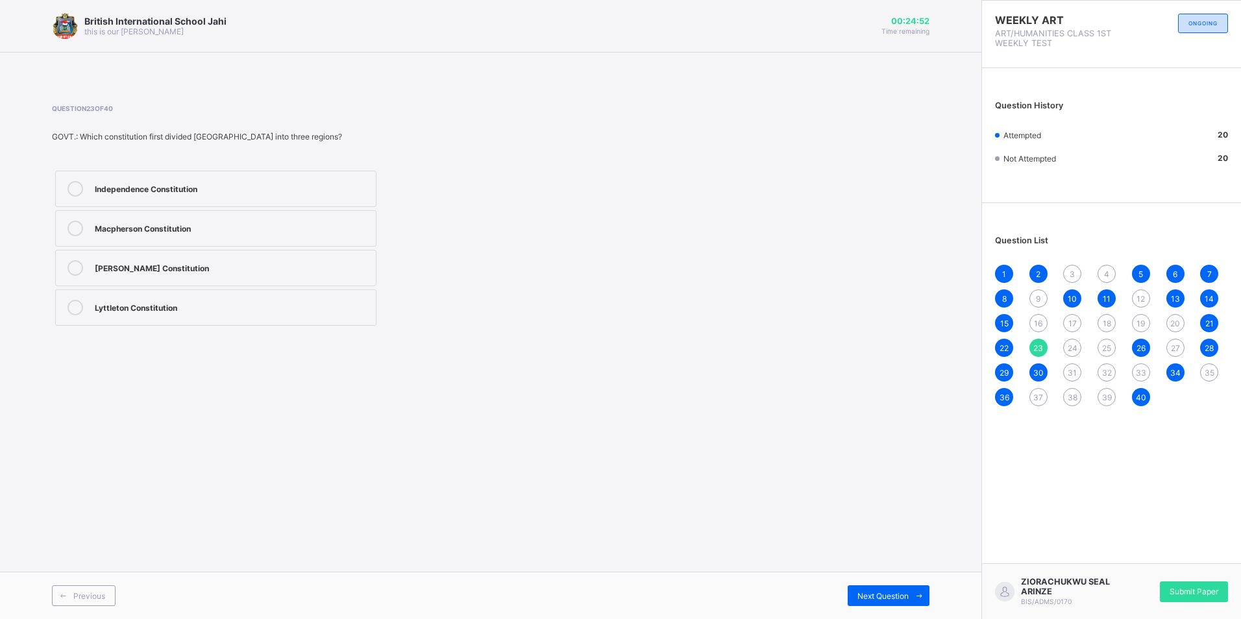
click at [75, 269] on icon at bounding box center [75, 268] width 16 height 16
click at [873, 591] on span "Next Question" at bounding box center [882, 596] width 51 height 10
click at [1034, 325] on span "16" at bounding box center [1038, 324] width 8 height 10
drag, startPoint x: 1037, startPoint y: 327, endPoint x: 842, endPoint y: 317, distance: 194.9
drag, startPoint x: 842, startPoint y: 317, endPoint x: 827, endPoint y: 450, distance: 133.9
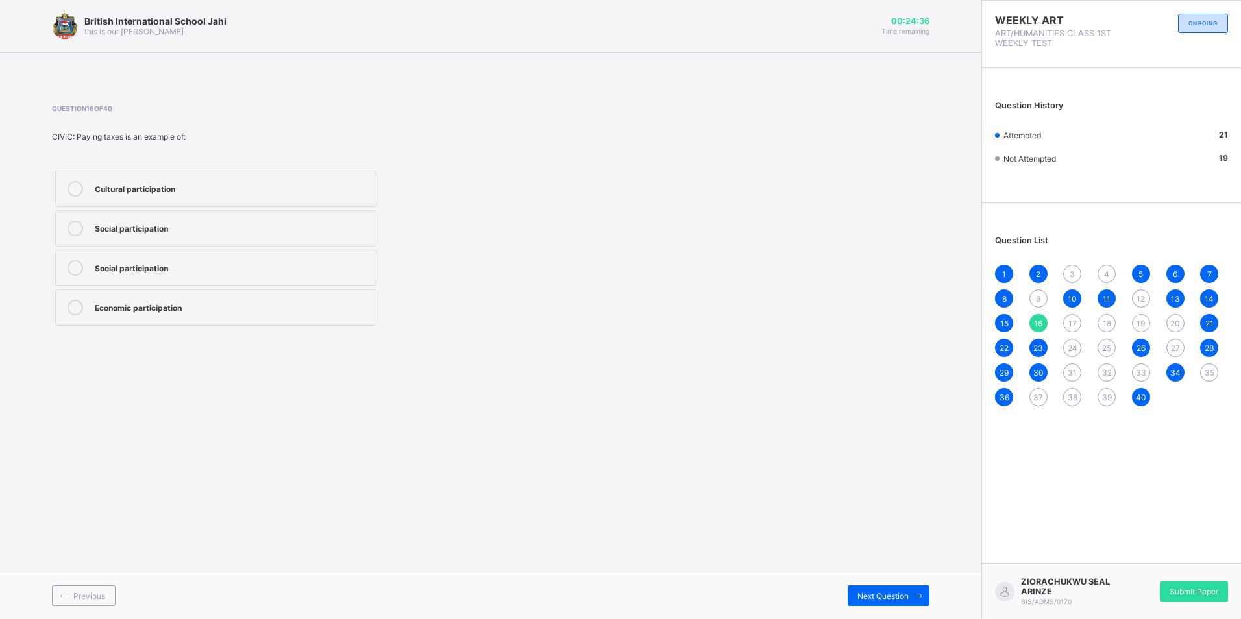
click at [827, 450] on div "British International School Jahi this is our motton 00:24:36 Time remaining Qu…" at bounding box center [490, 309] width 981 height 619
click at [1043, 272] on div "2" at bounding box center [1038, 274] width 18 height 18
drag, startPoint x: 1043, startPoint y: 272, endPoint x: 806, endPoint y: 278, distance: 236.9
click at [806, 278] on div "Question 2 of 40 DTP: The physical order of the rows is not the same as the ind…" at bounding box center [490, 216] width 877 height 224
click at [1069, 276] on span "3" at bounding box center [1071, 274] width 5 height 10
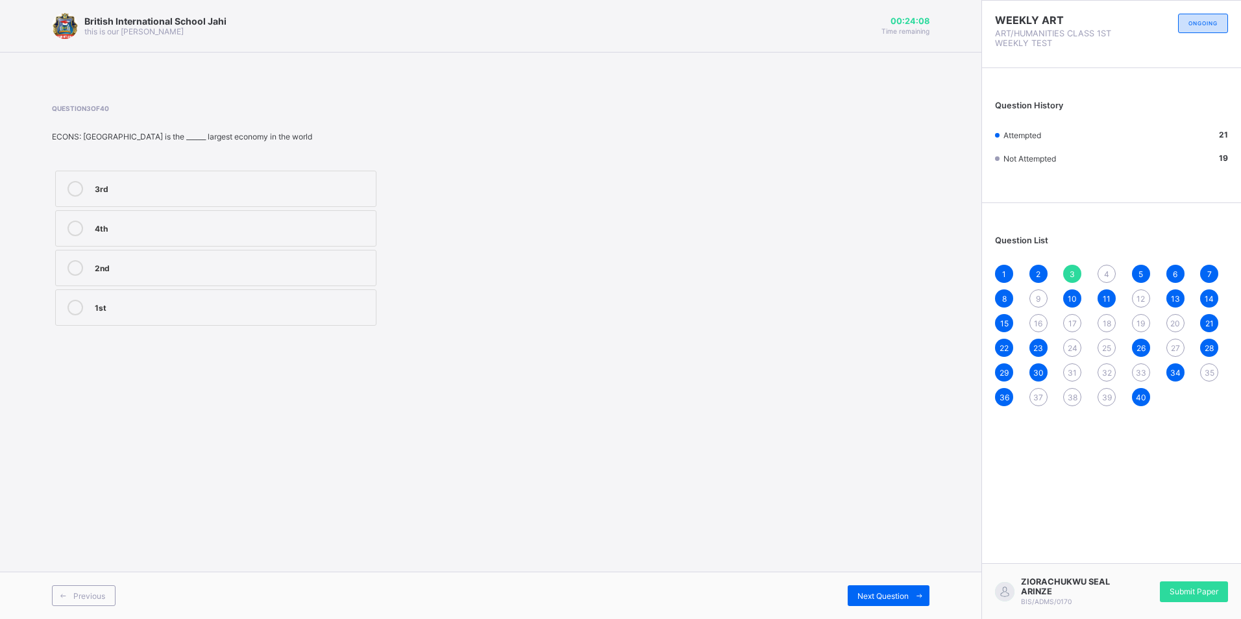
drag, startPoint x: 158, startPoint y: 225, endPoint x: 118, endPoint y: 473, distance: 251.0
drag, startPoint x: 118, startPoint y: 473, endPoint x: 696, endPoint y: 393, distance: 583.7
click at [716, 394] on div "British International School Jahi this is our motton 00:24:07 Time remaining Qu…" at bounding box center [490, 309] width 981 height 619
click at [71, 232] on icon at bounding box center [75, 229] width 16 height 16
click at [898, 596] on span "Next Question" at bounding box center [882, 596] width 51 height 10
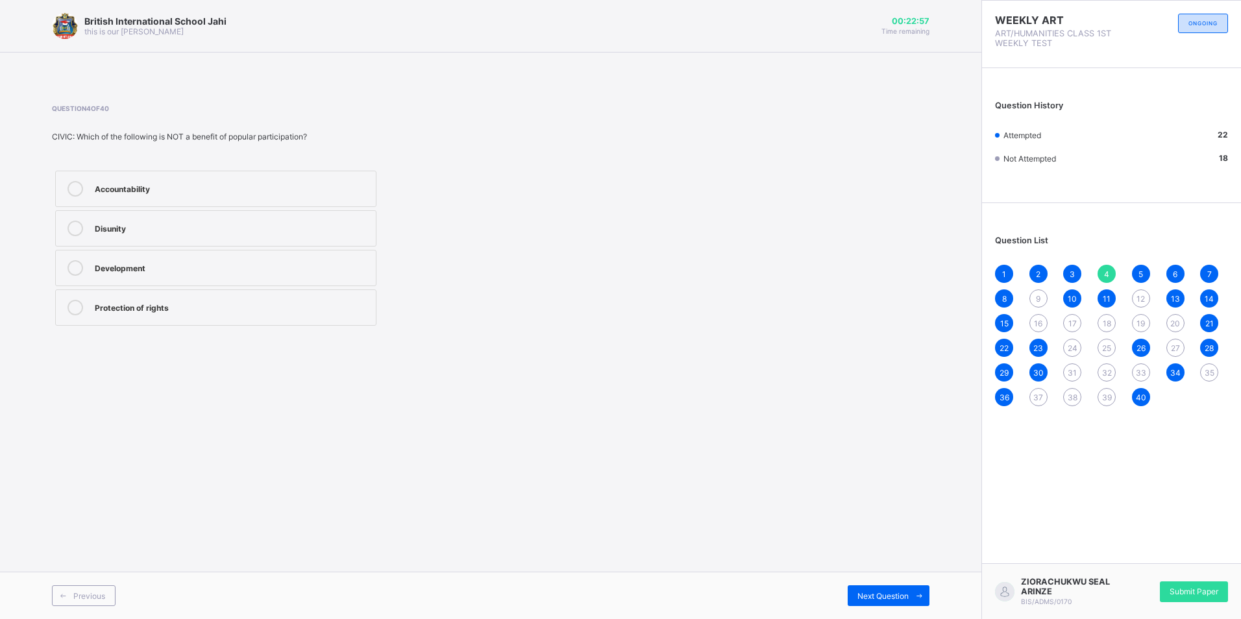
click at [89, 231] on label "Disunity" at bounding box center [215, 228] width 321 height 36
click at [910, 598] on span at bounding box center [918, 595] width 21 height 21
click at [906, 607] on div "Previous Next Question" at bounding box center [490, 595] width 981 height 47
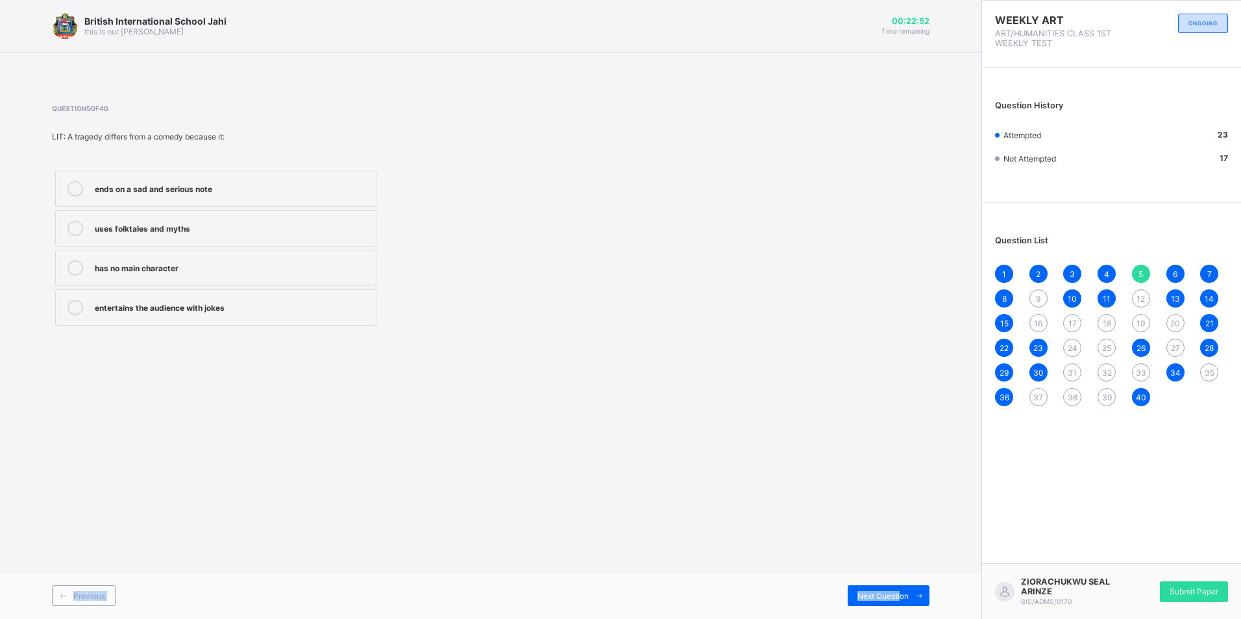
drag, startPoint x: 899, startPoint y: 601, endPoint x: 901, endPoint y: 638, distance: 37.7
click at [901, 618] on html "British International School Jahi this is our motton 00:22:52 Time remaining Qu…" at bounding box center [620, 309] width 1241 height 619
drag, startPoint x: 901, startPoint y: 638, endPoint x: 827, endPoint y: 566, distance: 103.7
click at [820, 562] on div "British International School Jahi this is our motton 00:22:51 Time remaining Qu…" at bounding box center [490, 309] width 981 height 619
click at [884, 598] on span "Next Question" at bounding box center [882, 596] width 51 height 10
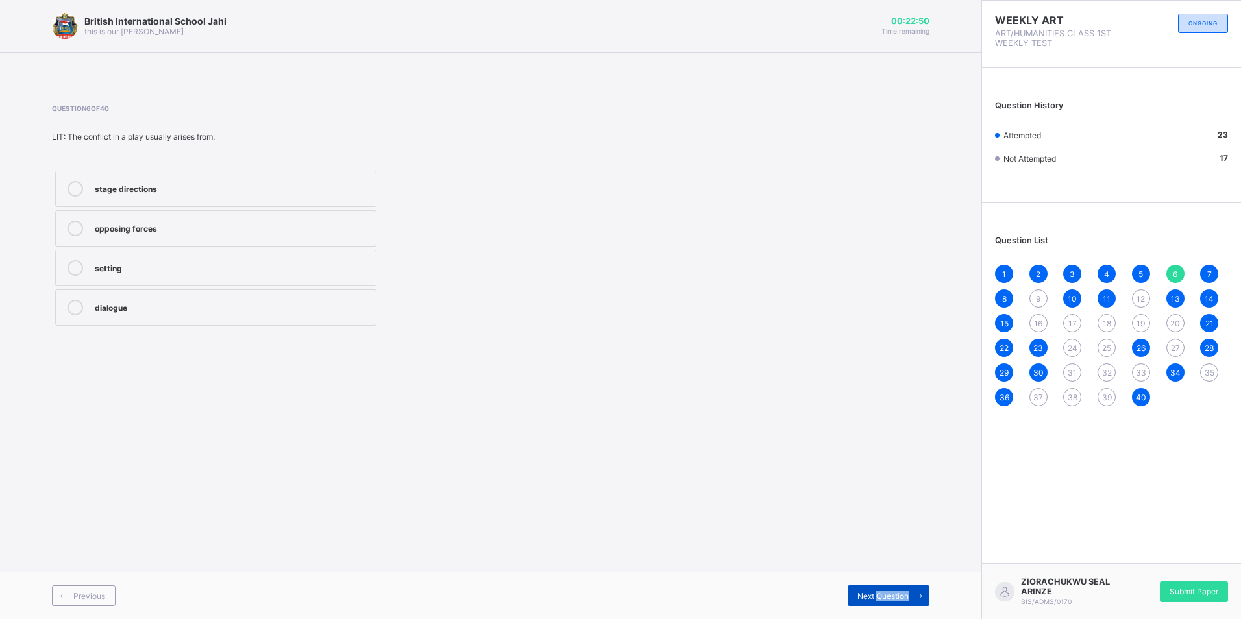
click at [884, 598] on span "Next Question" at bounding box center [882, 596] width 51 height 10
click at [639, 395] on div "British International School Jahi this is our motton 00:22:47 Time remaining Qu…" at bounding box center [490, 309] width 981 height 619
click at [160, 241] on label "be a magician" at bounding box center [215, 228] width 321 height 36
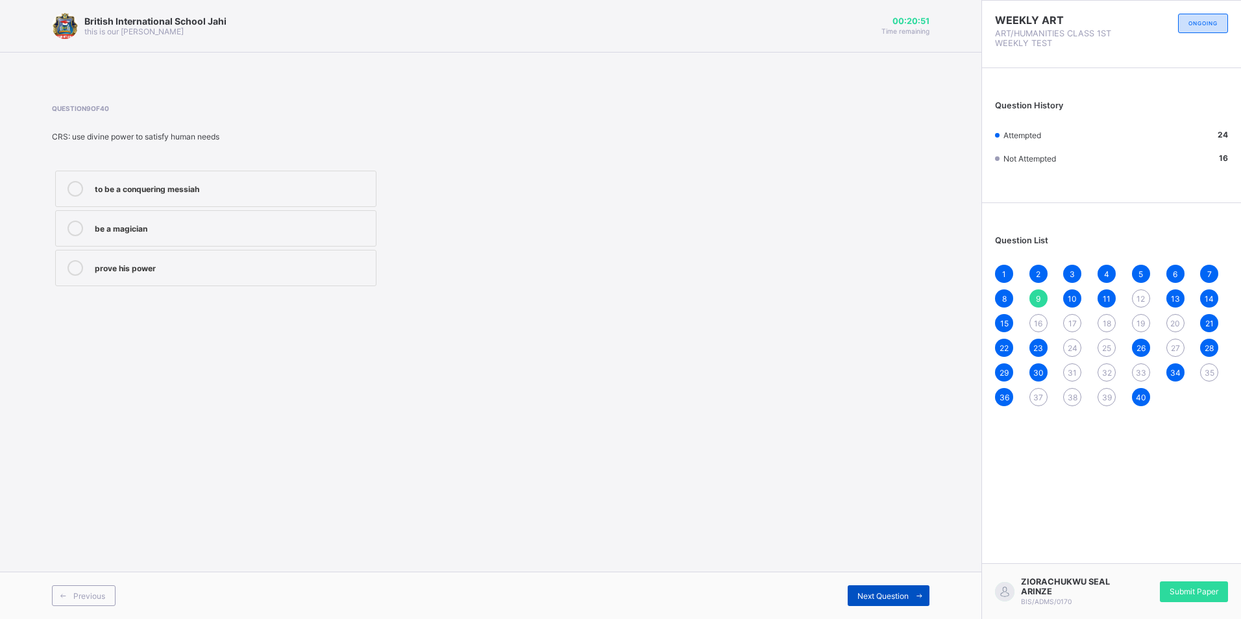
click at [867, 603] on div "Next Question" at bounding box center [888, 595] width 82 height 21
click at [867, 598] on span "Next Question" at bounding box center [882, 596] width 51 height 10
click at [539, 490] on div "British International School Jahi this is our motton 00:20:47 Time remaining Qu…" at bounding box center [490, 309] width 981 height 619
click at [130, 233] on div "Political participation" at bounding box center [232, 227] width 274 height 13
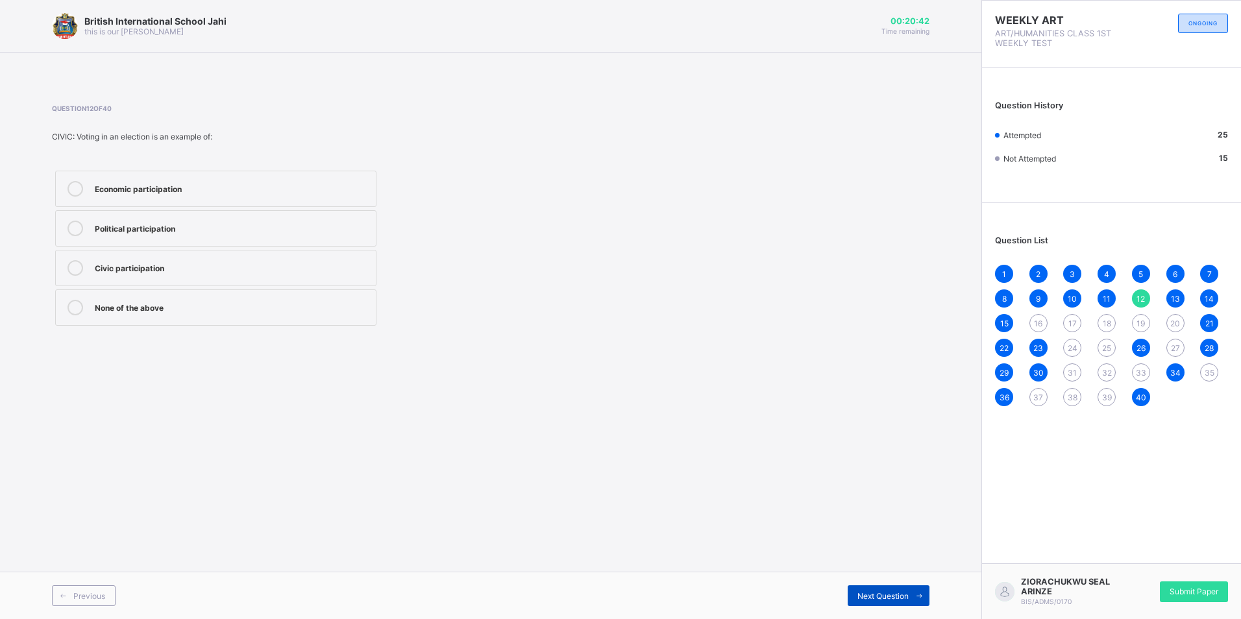
click at [867, 590] on div "Next Question" at bounding box center [888, 595] width 82 height 21
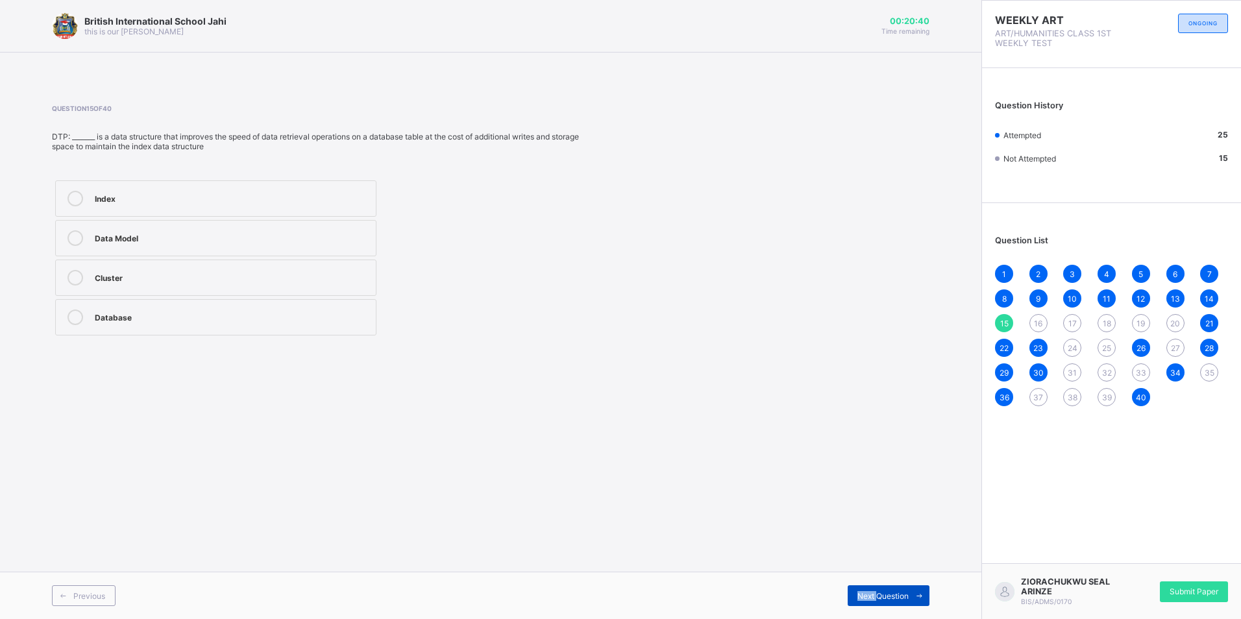
click at [867, 590] on div "Next Question" at bounding box center [888, 595] width 82 height 21
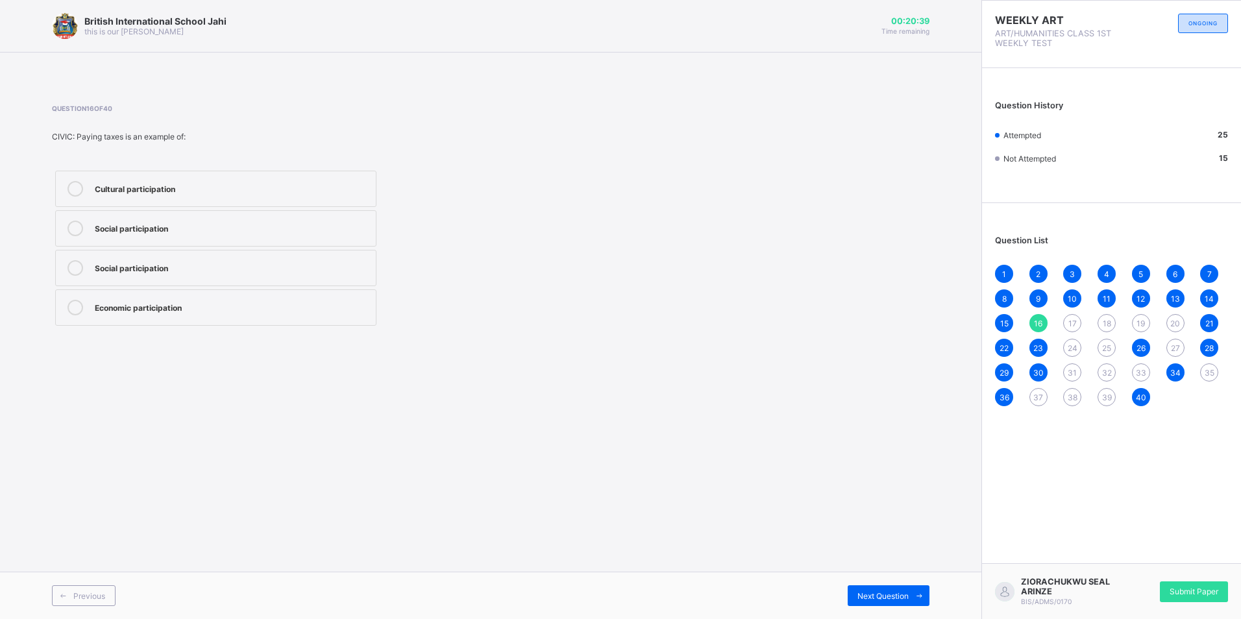
click at [383, 428] on div "British International School Jahi this is our motton 00:20:39 Time remaining Qu…" at bounding box center [490, 309] width 981 height 619
click at [97, 302] on div "Economic participation" at bounding box center [232, 306] width 274 height 13
click at [888, 596] on span "Next Question" at bounding box center [882, 596] width 51 height 10
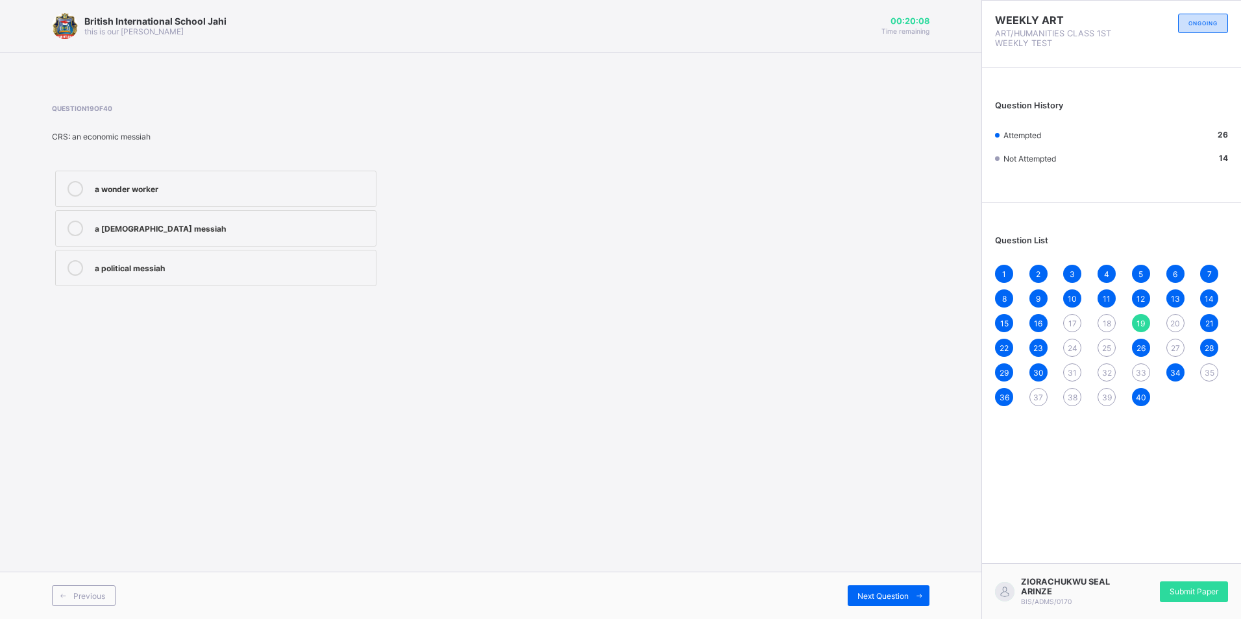
click at [80, 271] on icon at bounding box center [75, 268] width 16 height 16
click at [896, 596] on span "Next Question" at bounding box center [882, 596] width 51 height 10
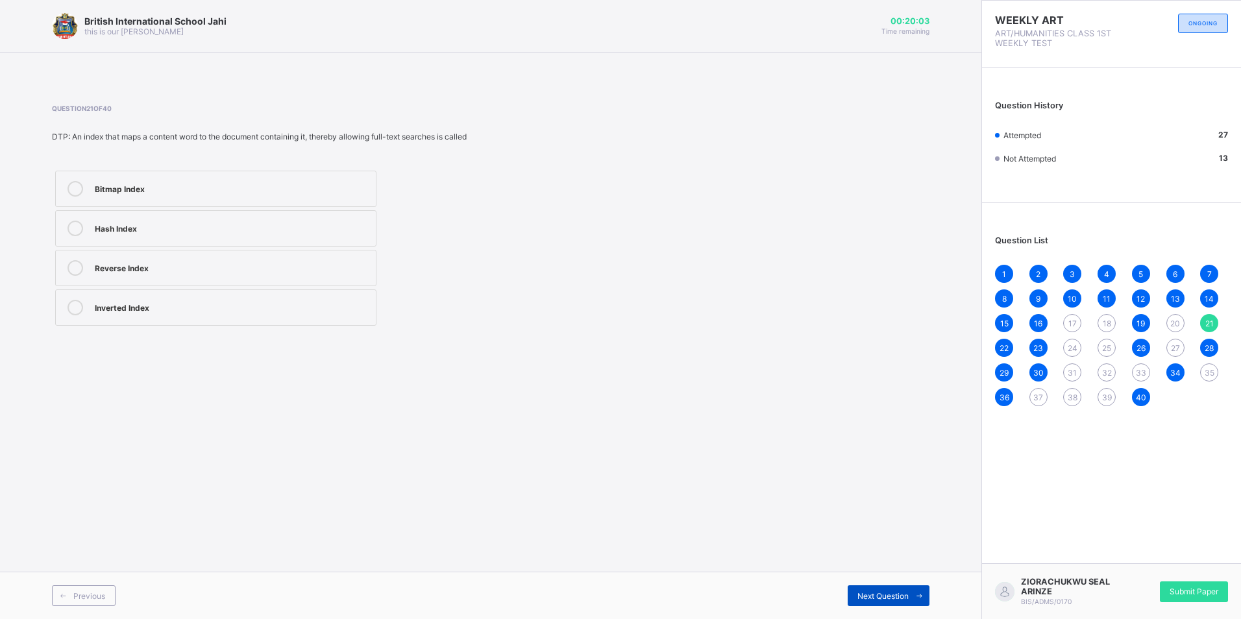
click at [896, 596] on span "Next Question" at bounding box center [882, 596] width 51 height 10
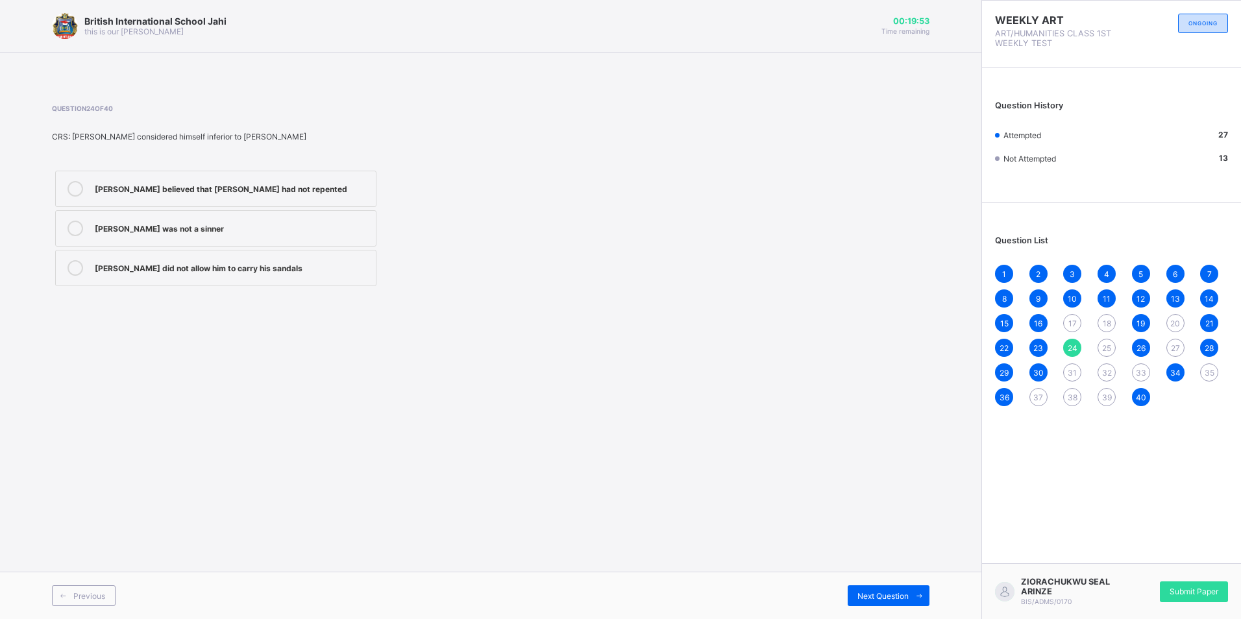
click at [73, 234] on icon at bounding box center [75, 229] width 16 height 16
click at [904, 592] on span "Next Question" at bounding box center [882, 596] width 51 height 10
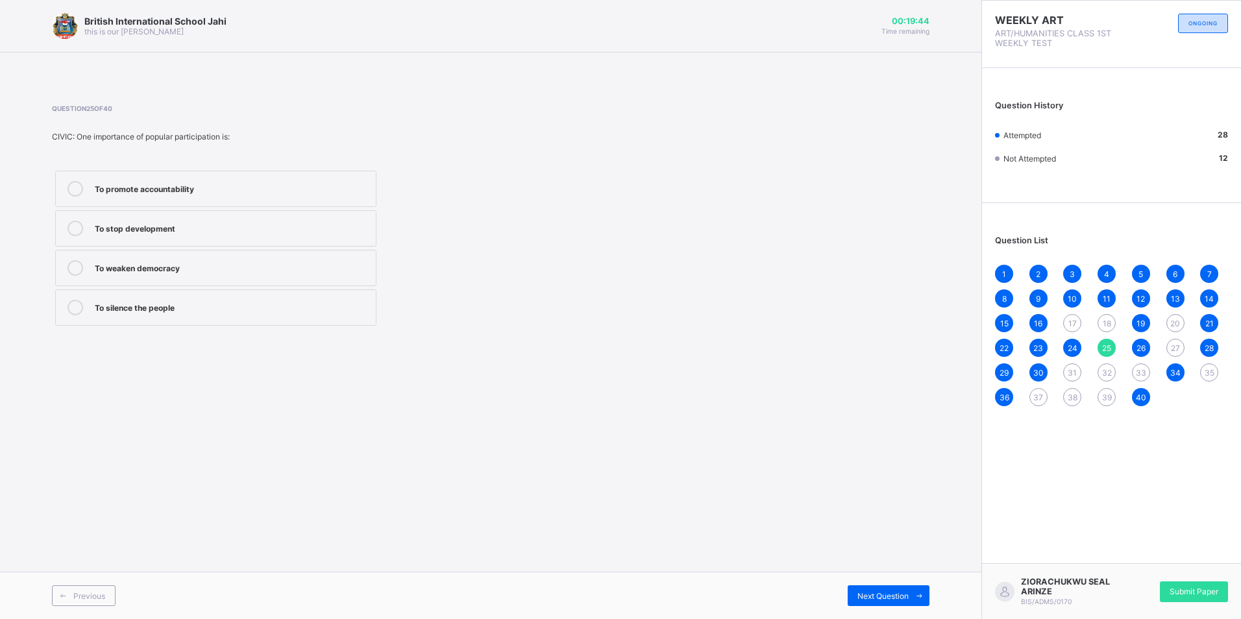
click at [112, 194] on div "To promote accountability" at bounding box center [232, 189] width 274 height 16
click at [883, 590] on div "Next Question" at bounding box center [888, 595] width 82 height 21
click at [503, 452] on div "British International School Jahi this is our motton 00:19:39 Time remaining Qu…" at bounding box center [490, 309] width 981 height 619
click at [143, 259] on label "1950" at bounding box center [215, 268] width 321 height 36
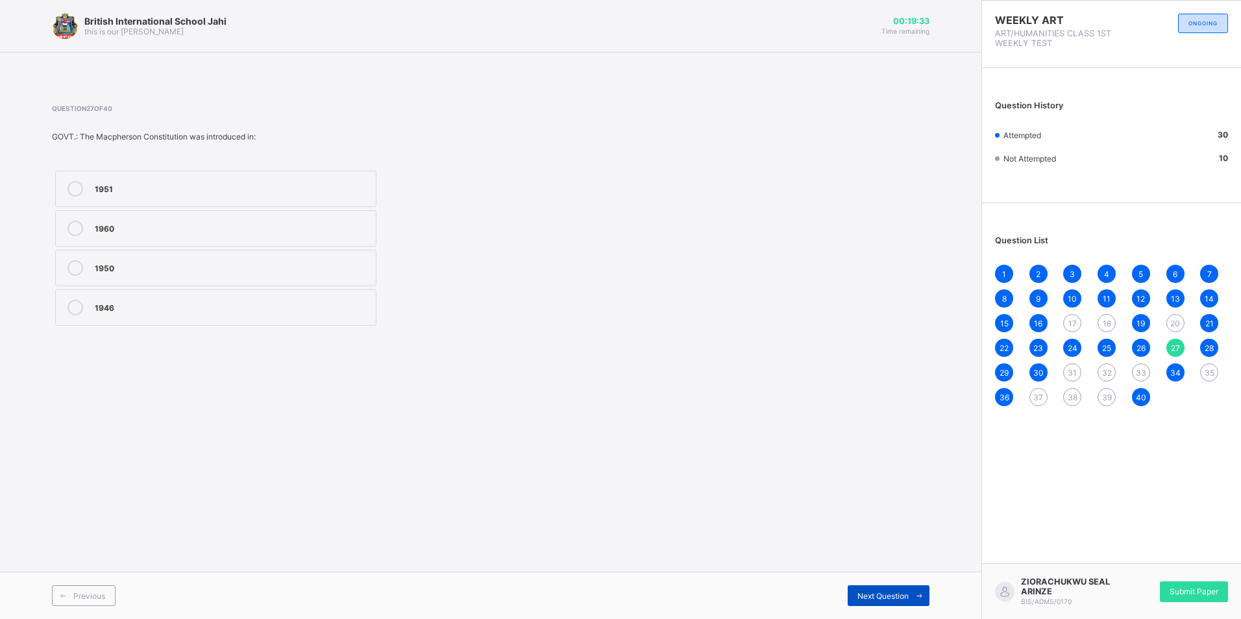
click at [863, 602] on div "Next Question" at bounding box center [888, 595] width 82 height 21
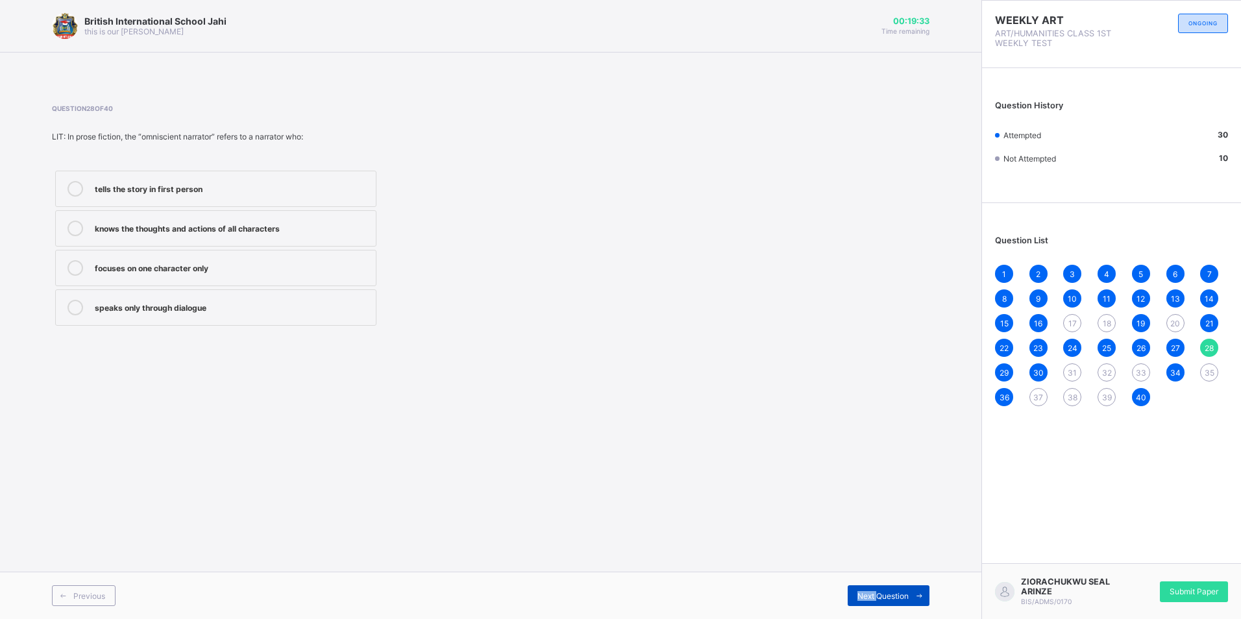
click at [863, 602] on div "Next Question" at bounding box center [888, 595] width 82 height 21
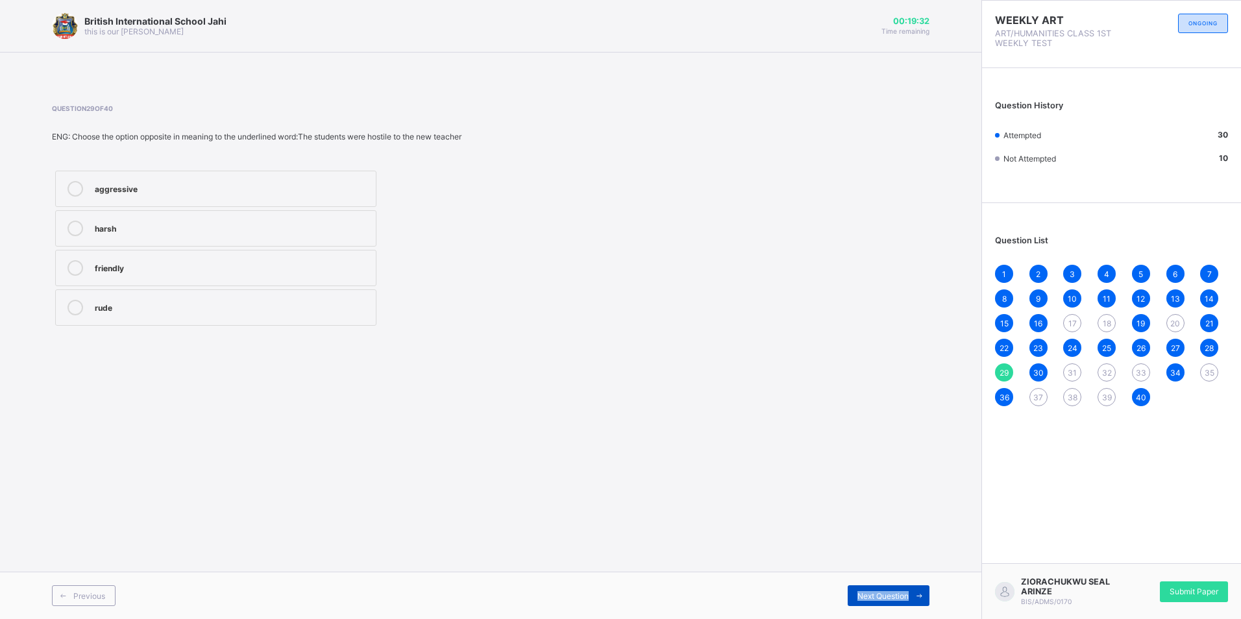
click at [863, 602] on div "Next Question" at bounding box center [888, 595] width 82 height 21
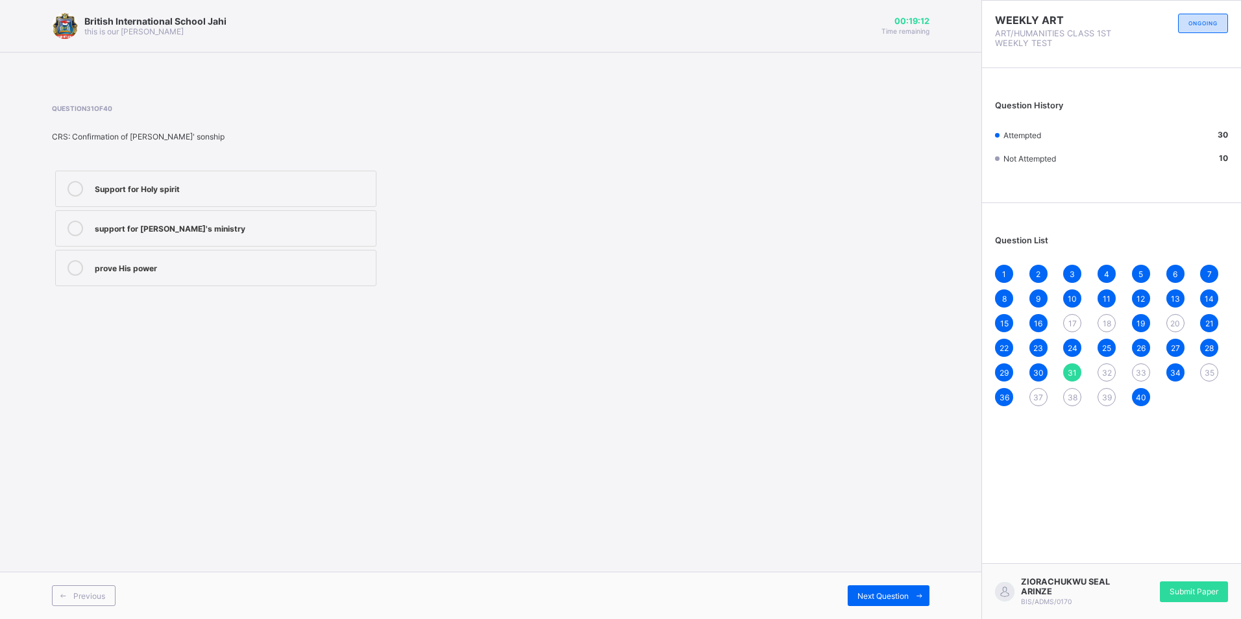
click at [82, 271] on icon at bounding box center [75, 268] width 16 height 16
click at [892, 590] on div "Next Question" at bounding box center [888, 595] width 82 height 21
click at [132, 303] on div "Social participation" at bounding box center [232, 306] width 274 height 13
click at [916, 592] on icon at bounding box center [919, 596] width 10 height 8
click at [186, 230] on div "Bitmap Index" at bounding box center [232, 227] width 274 height 13
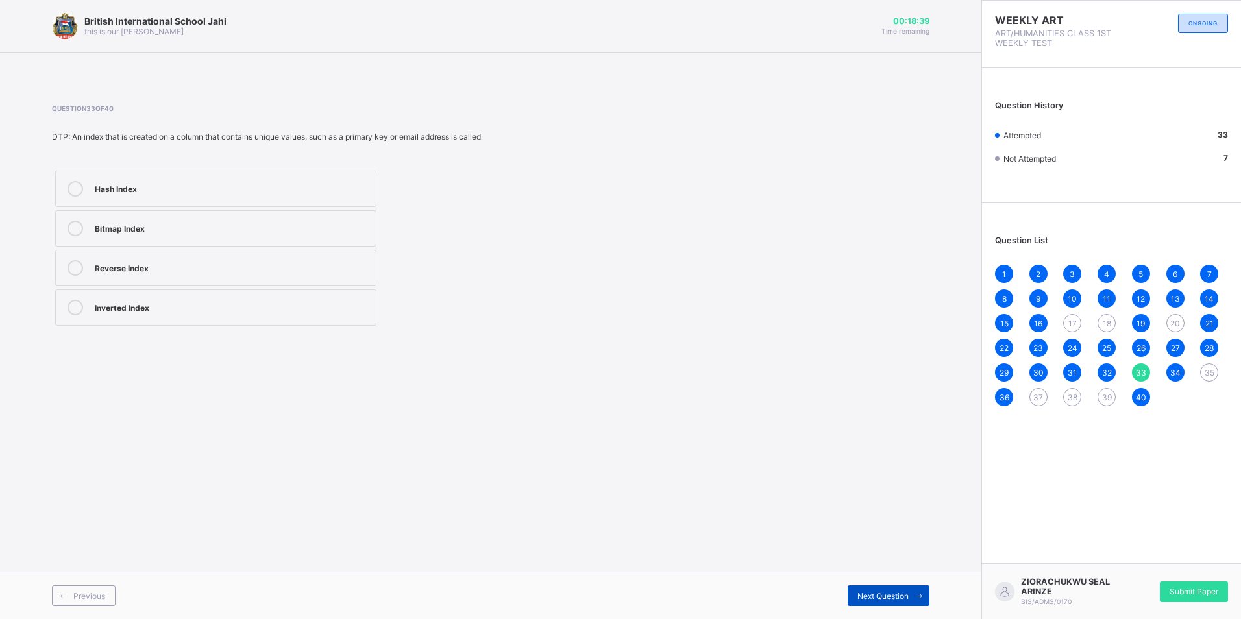
click at [893, 604] on div "Next Question" at bounding box center [888, 595] width 82 height 21
click at [212, 296] on label "Lord Lugard" at bounding box center [215, 307] width 321 height 36
click at [890, 598] on span "Next Question" at bounding box center [882, 596] width 51 height 10
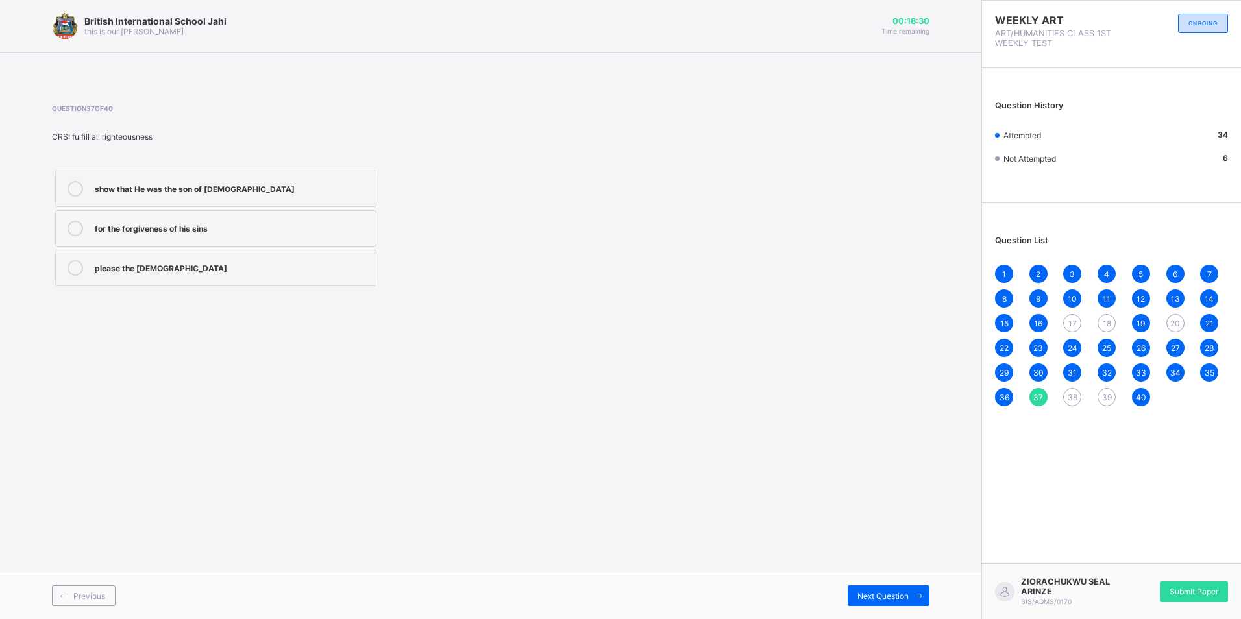
click at [441, 405] on div "British International School Jahi this is our motton 00:18:30 Time remaining Qu…" at bounding box center [490, 309] width 981 height 619
click at [110, 195] on div "show that He was the son of God" at bounding box center [232, 189] width 274 height 16
click at [901, 589] on div "Next Question" at bounding box center [888, 595] width 82 height 21
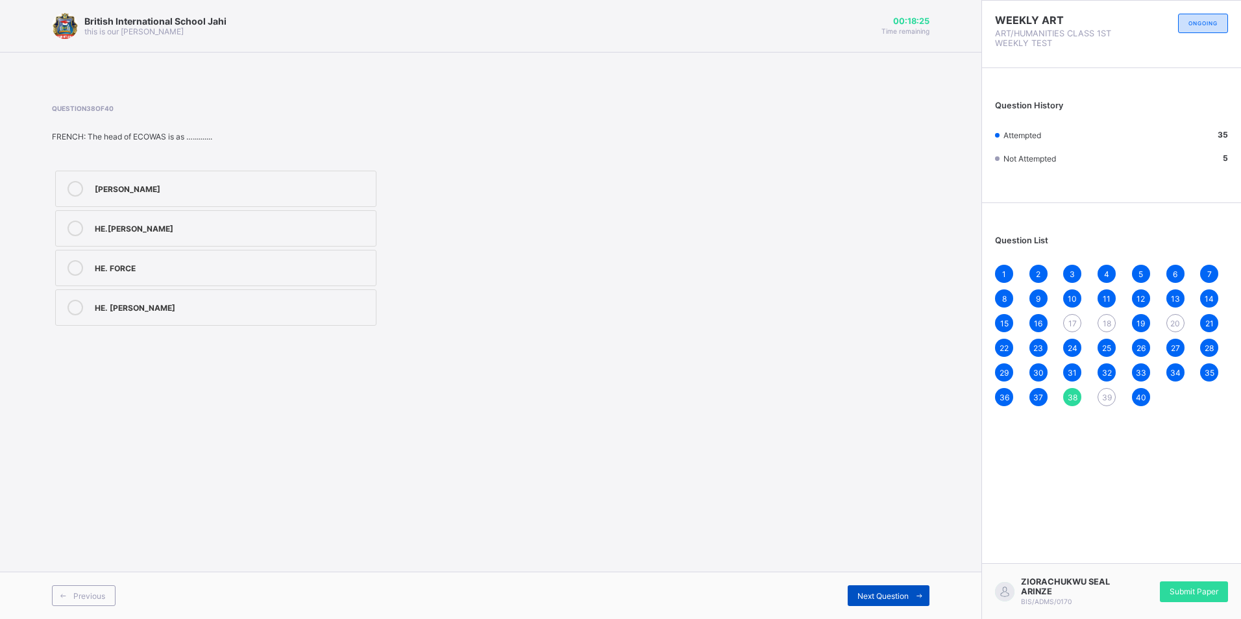
click at [901, 589] on div "Next Question" at bounding box center [888, 595] width 82 height 21
click at [890, 596] on span "Next Question" at bounding box center [892, 596] width 51 height 10
click at [1087, 324] on div "1 2 3 4 5 6 7 8 9 10 11 12 13 14 15 16 17 18 19 20 21 22 23 24 25 26 27 28 29 3…" at bounding box center [1111, 335] width 233 height 141
click at [1071, 321] on span "17" at bounding box center [1072, 324] width 8 height 10
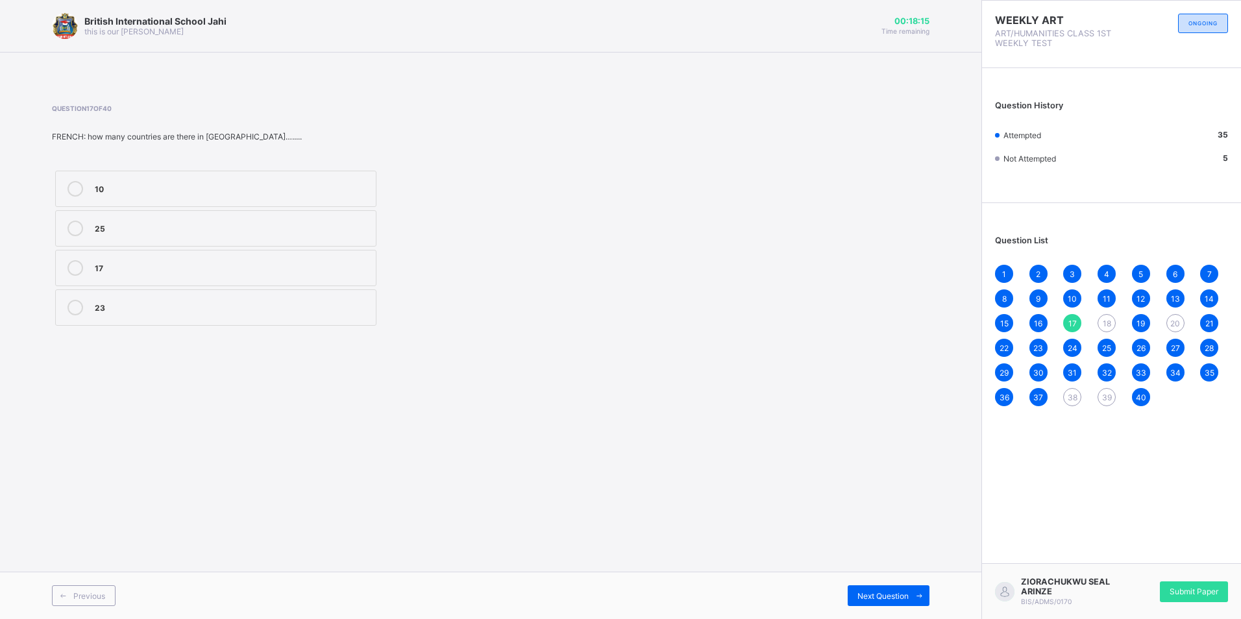
click at [1100, 320] on div "18" at bounding box center [1106, 323] width 18 height 18
click at [1174, 326] on span "20" at bounding box center [1175, 324] width 10 height 10
click at [1070, 396] on span "38" at bounding box center [1072, 398] width 10 height 10
click at [1000, 277] on div "1" at bounding box center [1004, 274] width 18 height 18
click at [819, 380] on div "British International School Jahi this is our motton 00:18:03 Time remaining Qu…" at bounding box center [490, 309] width 981 height 619
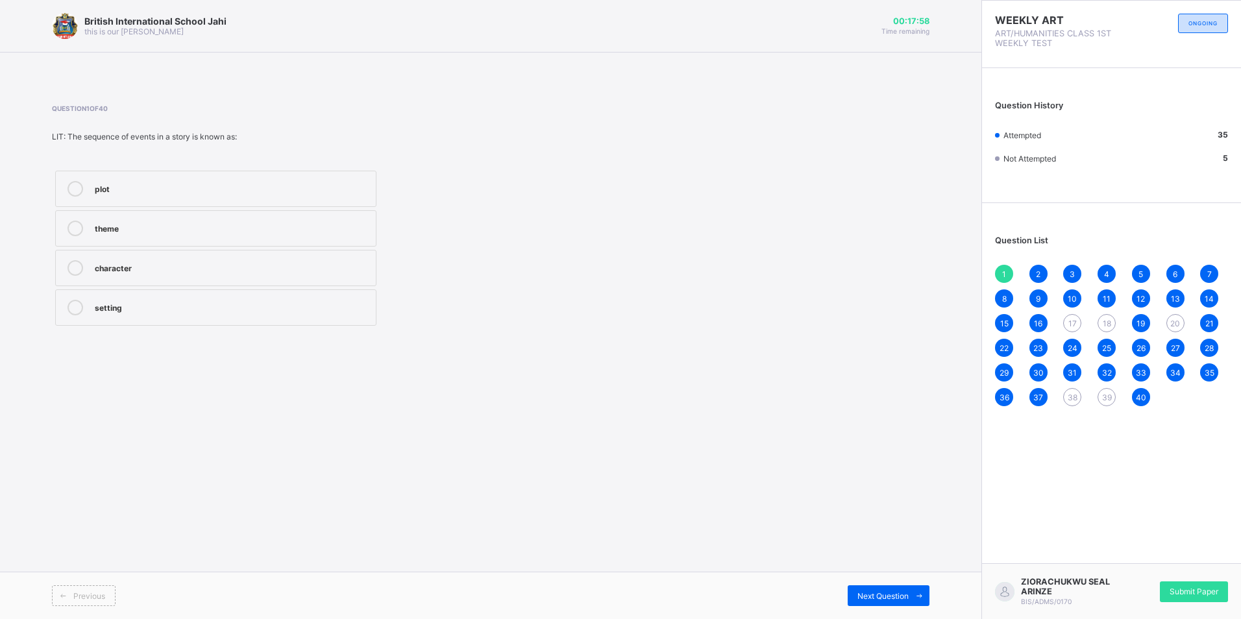
click at [1035, 273] on div "2" at bounding box center [1038, 274] width 18 height 18
click at [1073, 274] on span "3" at bounding box center [1071, 274] width 5 height 10
click at [1108, 269] on span "4" at bounding box center [1106, 274] width 5 height 10
click at [1137, 276] on div "5" at bounding box center [1141, 274] width 18 height 18
click at [1176, 274] on span "6" at bounding box center [1174, 274] width 5 height 10
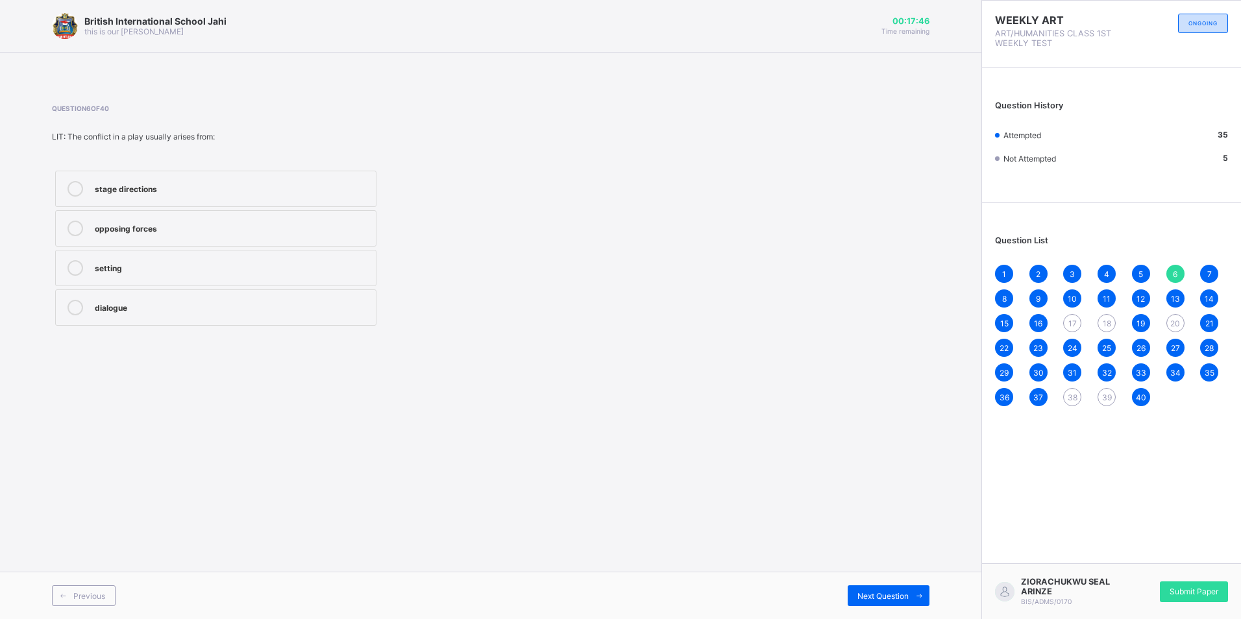
click at [1211, 273] on div "7" at bounding box center [1209, 274] width 18 height 18
click at [1001, 291] on div "8" at bounding box center [1004, 298] width 18 height 18
click at [1039, 300] on span "9" at bounding box center [1038, 299] width 5 height 10
click at [1065, 303] on div "10" at bounding box center [1072, 298] width 18 height 18
click at [1103, 297] on span "11" at bounding box center [1106, 299] width 8 height 10
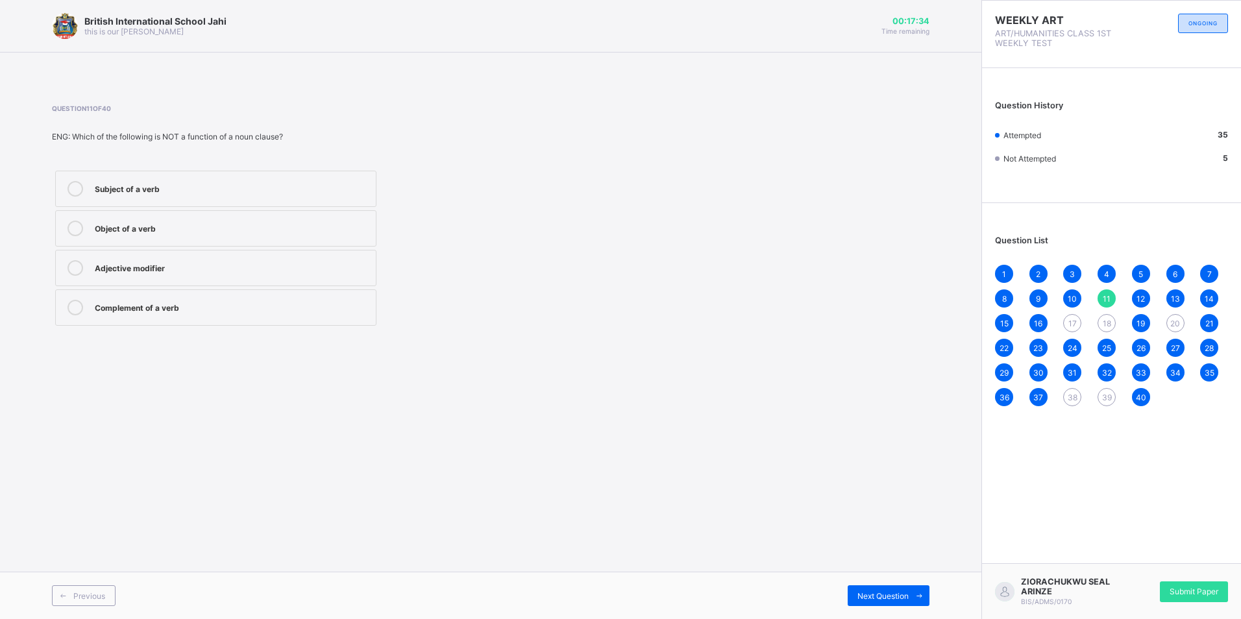
click at [1147, 302] on div "12" at bounding box center [1141, 298] width 18 height 18
click at [1175, 297] on span "13" at bounding box center [1175, 299] width 9 height 10
click at [1213, 293] on div "14" at bounding box center [1209, 298] width 18 height 18
click at [1004, 330] on div "15" at bounding box center [1004, 323] width 18 height 18
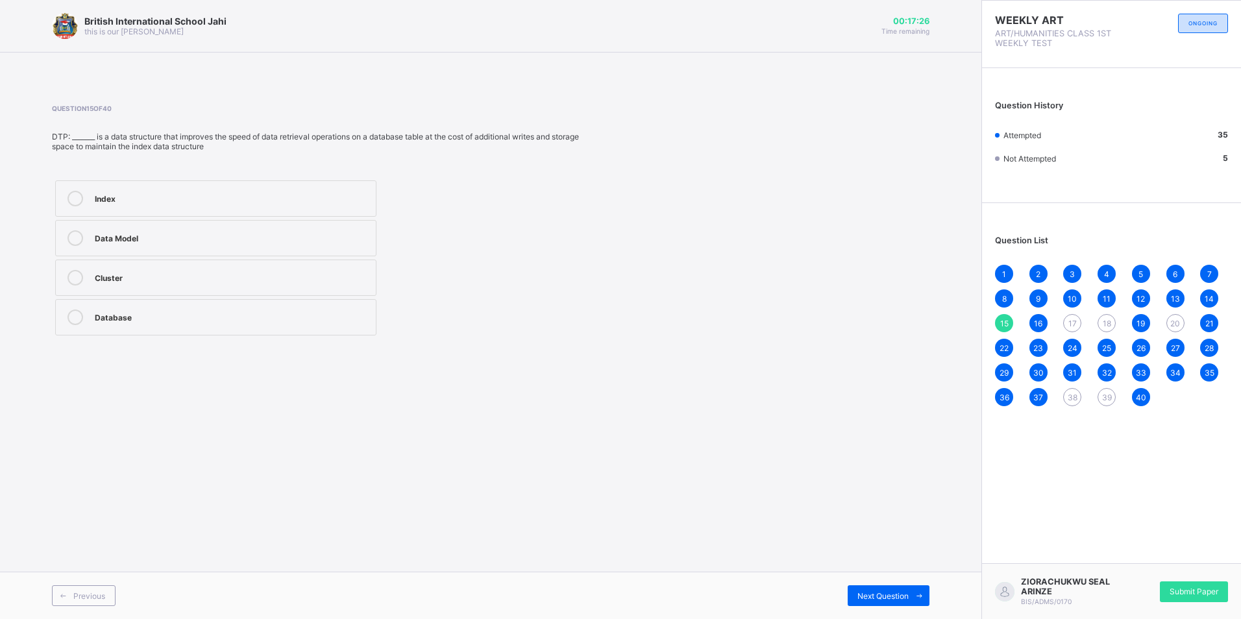
click at [1045, 327] on div "16" at bounding box center [1038, 323] width 18 height 18
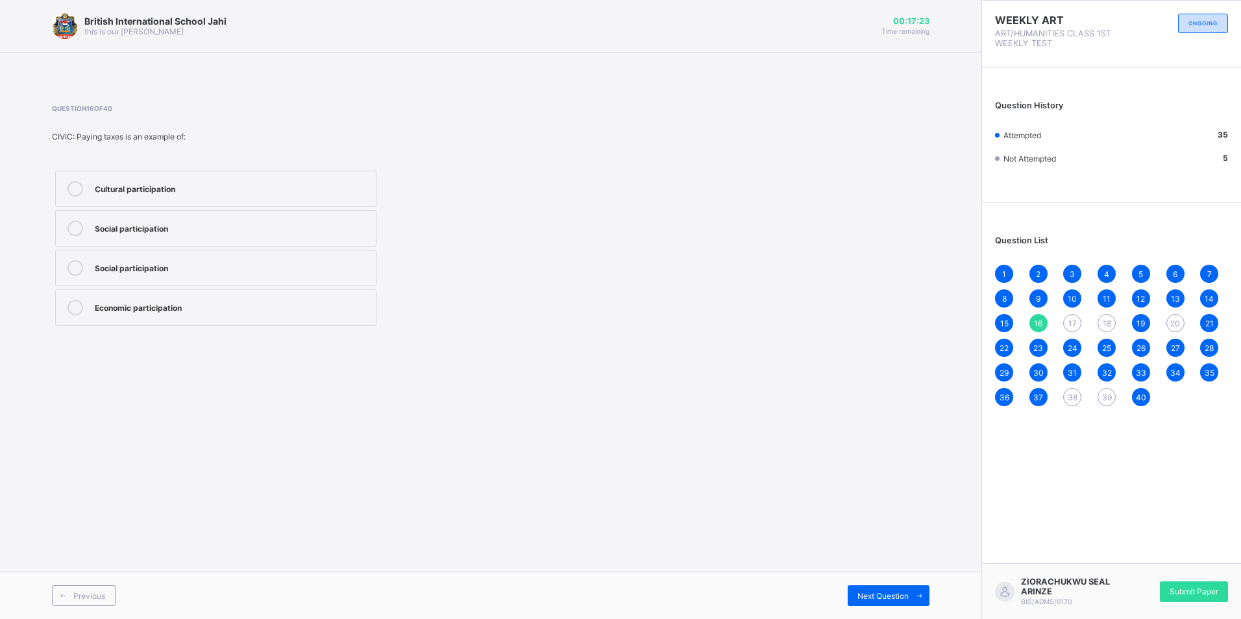
click at [1134, 326] on div "19" at bounding box center [1141, 323] width 18 height 18
click at [1210, 327] on span "21" at bounding box center [1209, 324] width 8 height 10
click at [1005, 346] on span "22" at bounding box center [1003, 348] width 9 height 10
click at [1032, 348] on div "23" at bounding box center [1038, 348] width 18 height 18
click at [1067, 351] on div "24" at bounding box center [1072, 348] width 18 height 18
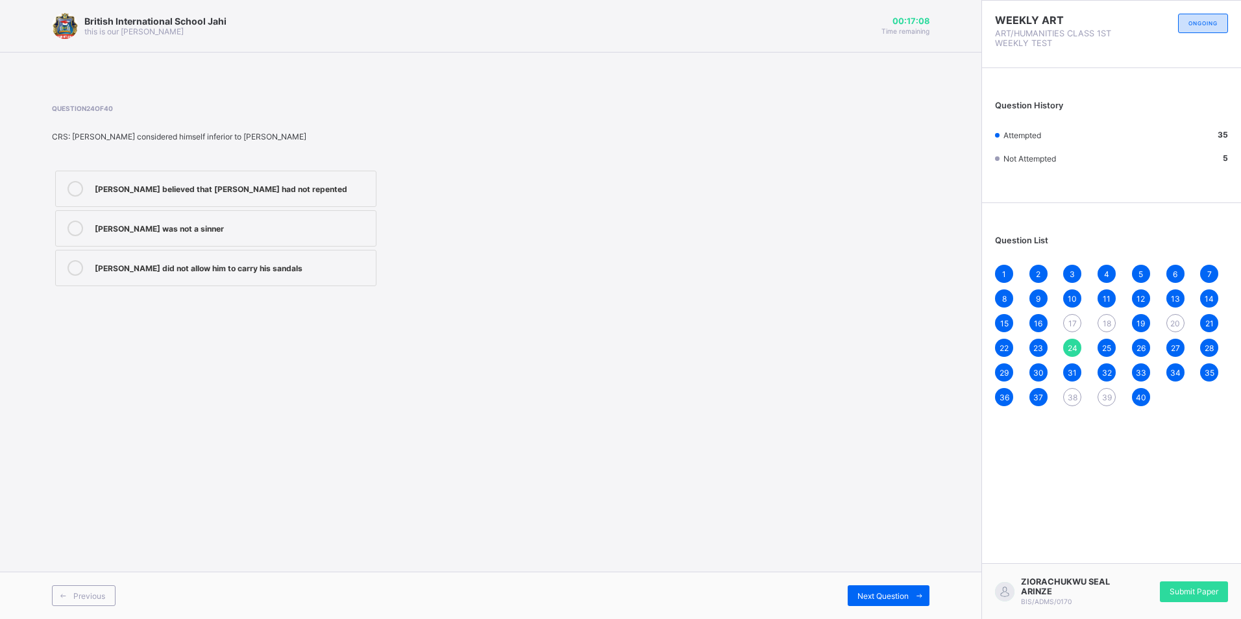
click at [1105, 352] on span "25" at bounding box center [1106, 348] width 9 height 10
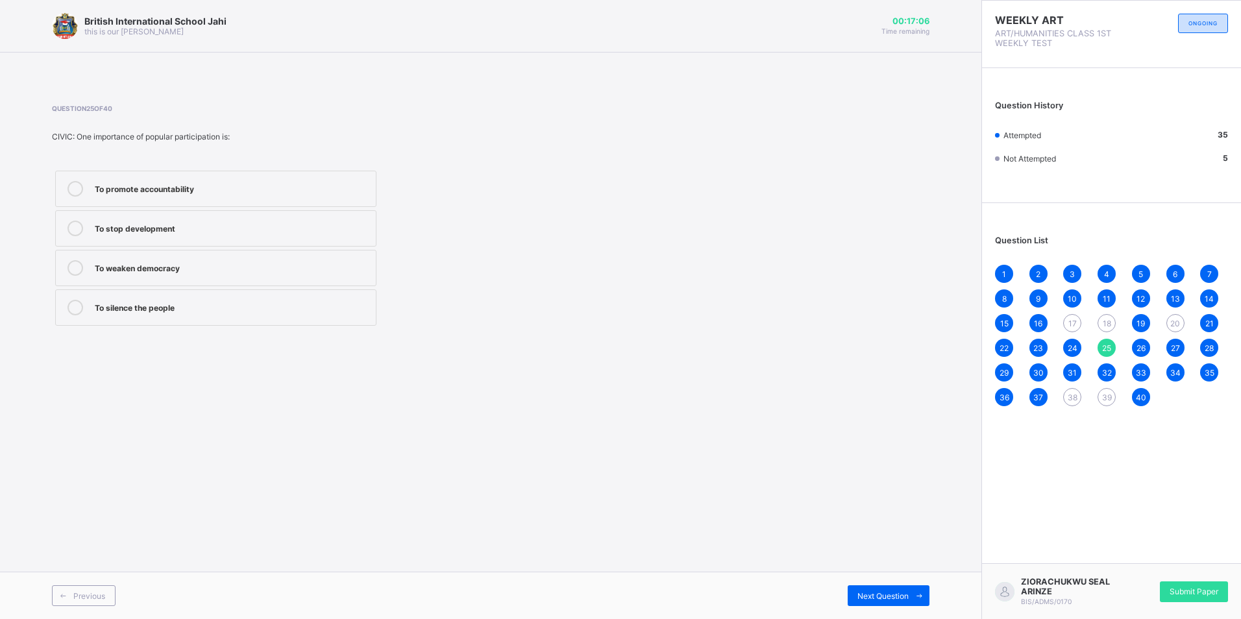
click at [1136, 352] on span "26" at bounding box center [1140, 348] width 9 height 10
click at [1180, 350] on div "27" at bounding box center [1175, 348] width 18 height 18
click at [1212, 347] on span "28" at bounding box center [1208, 348] width 9 height 10
click at [1005, 376] on span "29" at bounding box center [1003, 373] width 9 height 10
drag, startPoint x: 1005, startPoint y: 376, endPoint x: 889, endPoint y: 430, distance: 128.0
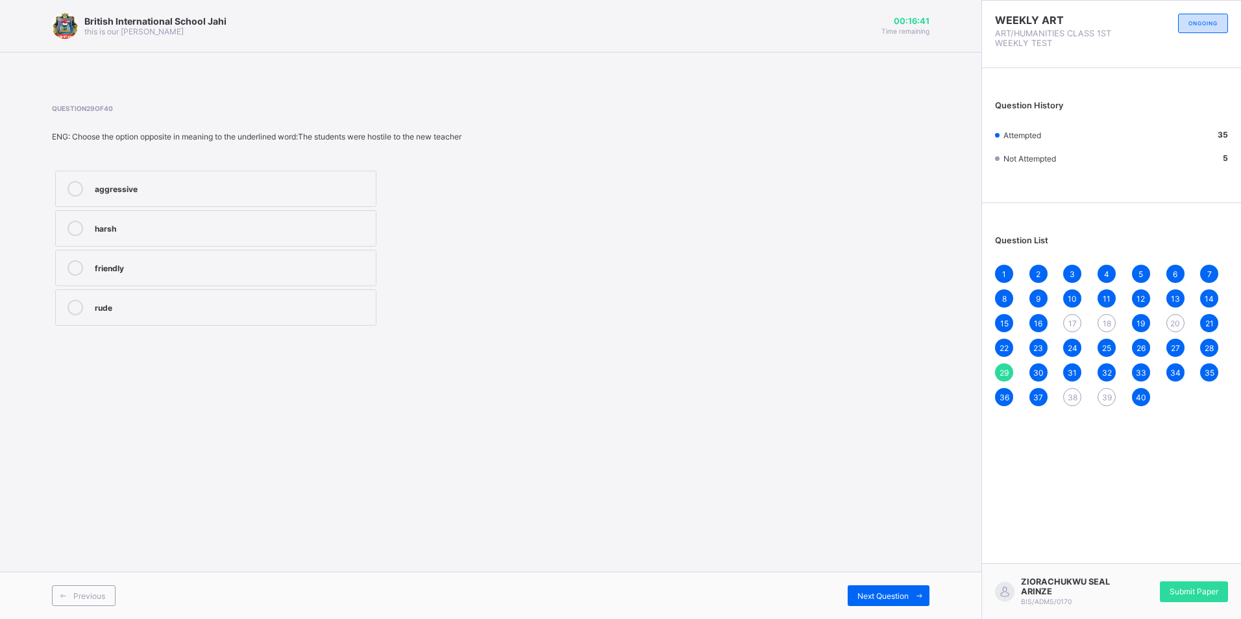
drag, startPoint x: 889, startPoint y: 430, endPoint x: 716, endPoint y: 481, distance: 180.0
click at [716, 481] on div "British International School Jahi this is our motton 00:16:41 Time remaining Qu…" at bounding box center [490, 309] width 981 height 619
click at [1040, 372] on span "30" at bounding box center [1038, 373] width 10 height 10
click at [1079, 374] on div "31" at bounding box center [1072, 372] width 18 height 18
click at [1099, 374] on div "32" at bounding box center [1106, 372] width 18 height 18
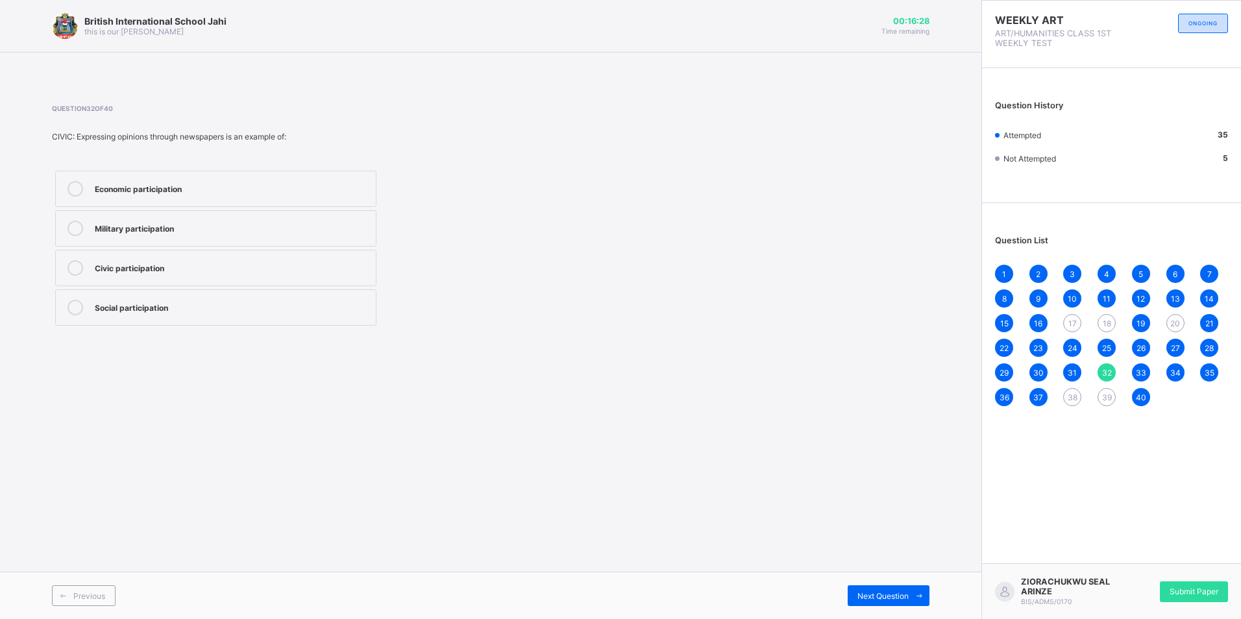
click at [1148, 371] on div "33" at bounding box center [1141, 372] width 18 height 18
click at [1173, 373] on span "34" at bounding box center [1175, 373] width 10 height 10
click at [1199, 372] on div "1 2 3 4 5 6 7 8 9 10 11 12 13 14 15 16 17 18 19 20 21 22 23 24 25 26 27 28 29 3…" at bounding box center [1111, 335] width 233 height 141
click at [1202, 374] on div "35" at bounding box center [1209, 372] width 18 height 18
click at [1010, 400] on div "36" at bounding box center [1004, 397] width 18 height 18
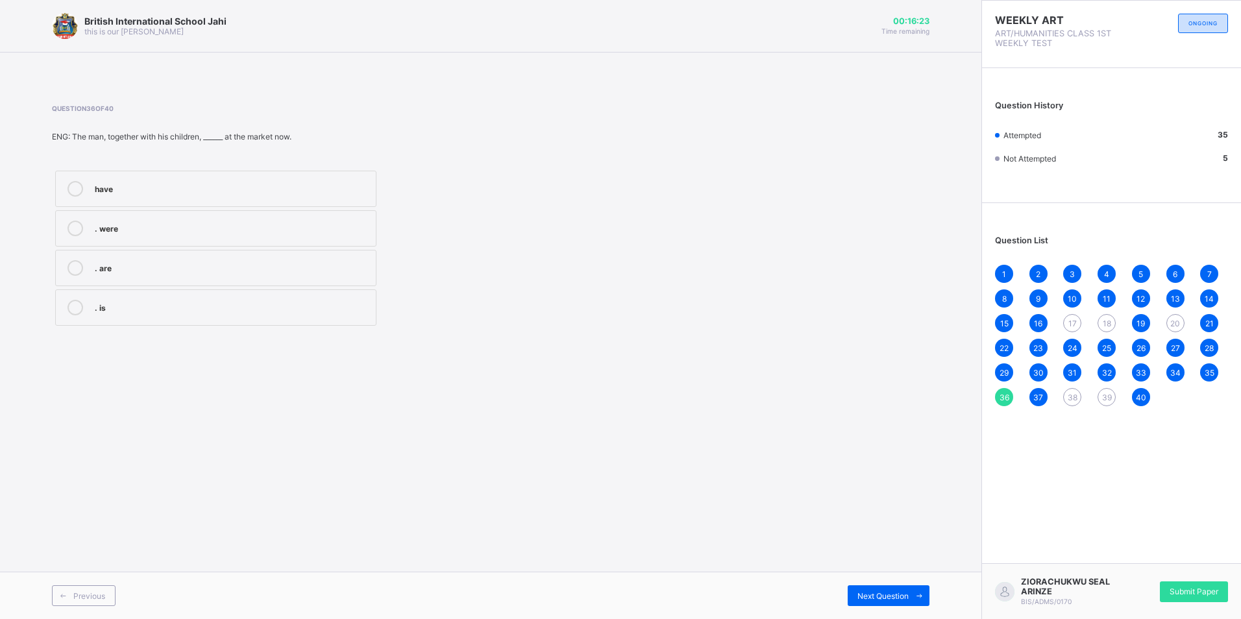
click at [1028, 403] on div "1 2 3 4 5 6 7 8 9 10 11 12 13 14 15 16 17 18 19 20 21 22 23 24 25 26 27 28 29 3…" at bounding box center [1111, 335] width 233 height 141
click at [1034, 404] on div "37" at bounding box center [1038, 397] width 18 height 18
click at [1078, 397] on div "38" at bounding box center [1072, 397] width 18 height 18
click at [1111, 395] on div "39" at bounding box center [1106, 397] width 18 height 18
click at [1150, 398] on div "1 2 3 4 5 6 7 8 9 10 11 12 13 14 15 16 17 18 19 20 21 22 23 24 25 26 27 28 29 3…" at bounding box center [1111, 335] width 233 height 141
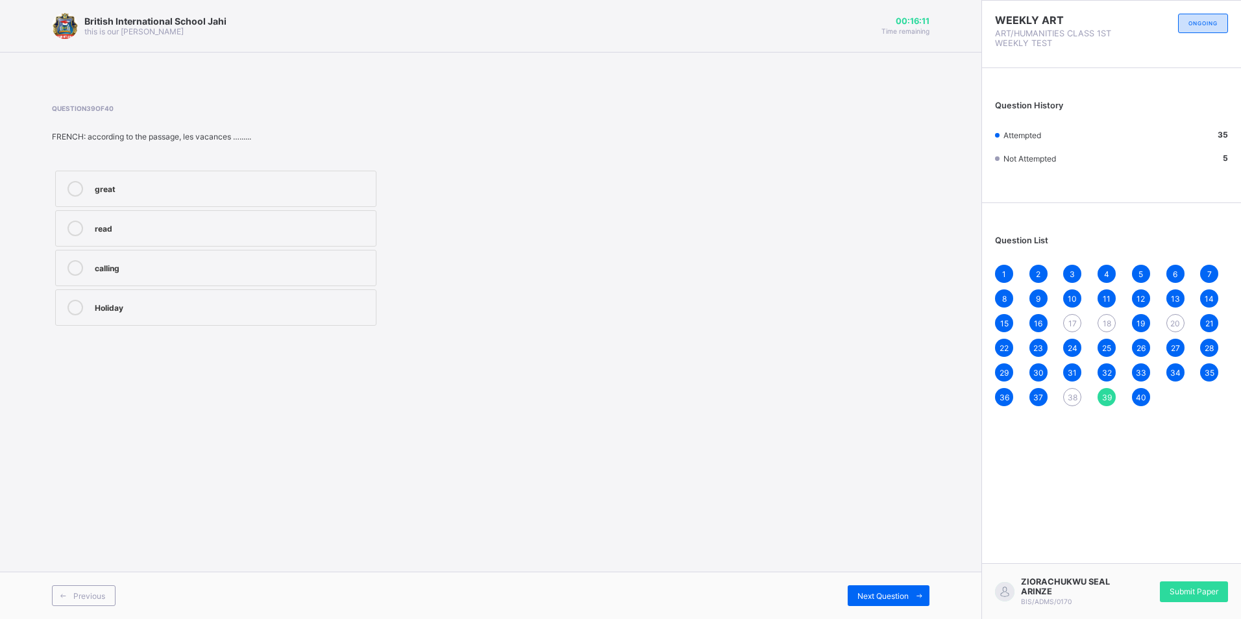
click at [1146, 402] on div "40" at bounding box center [1141, 397] width 18 height 18
click at [1011, 269] on div "1" at bounding box center [1004, 274] width 18 height 18
click at [1192, 595] on span "Submit Paper" at bounding box center [1193, 592] width 49 height 10
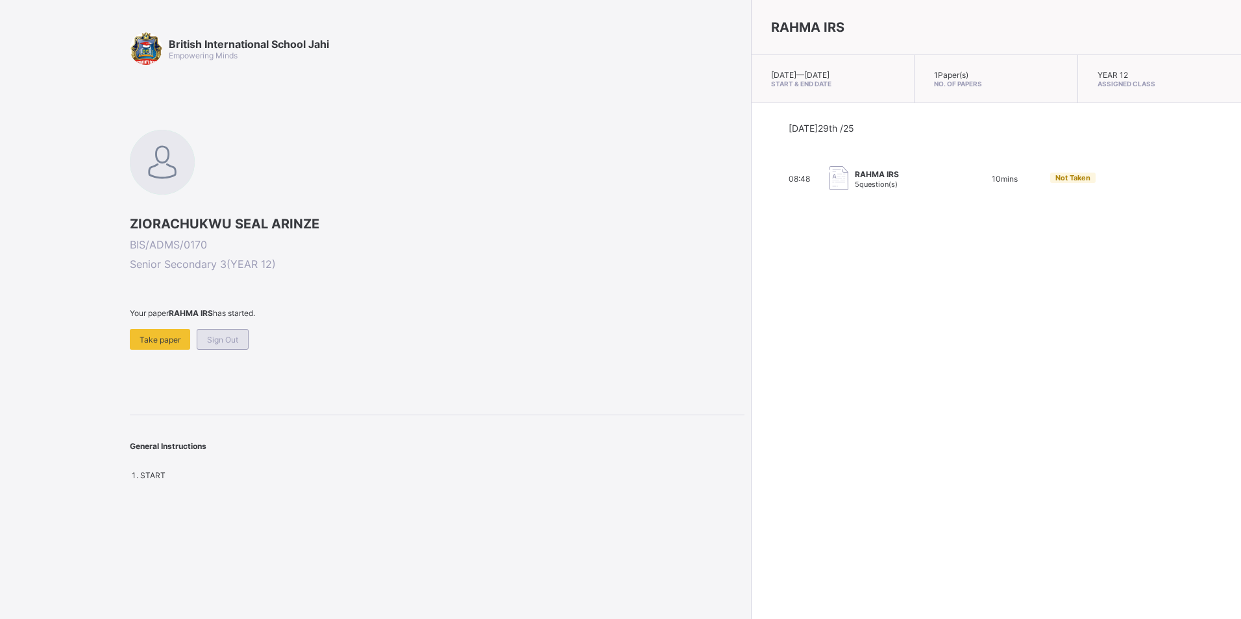
click at [226, 335] on span "Sign Out" at bounding box center [222, 340] width 31 height 10
